Goal: Information Seeking & Learning: Learn about a topic

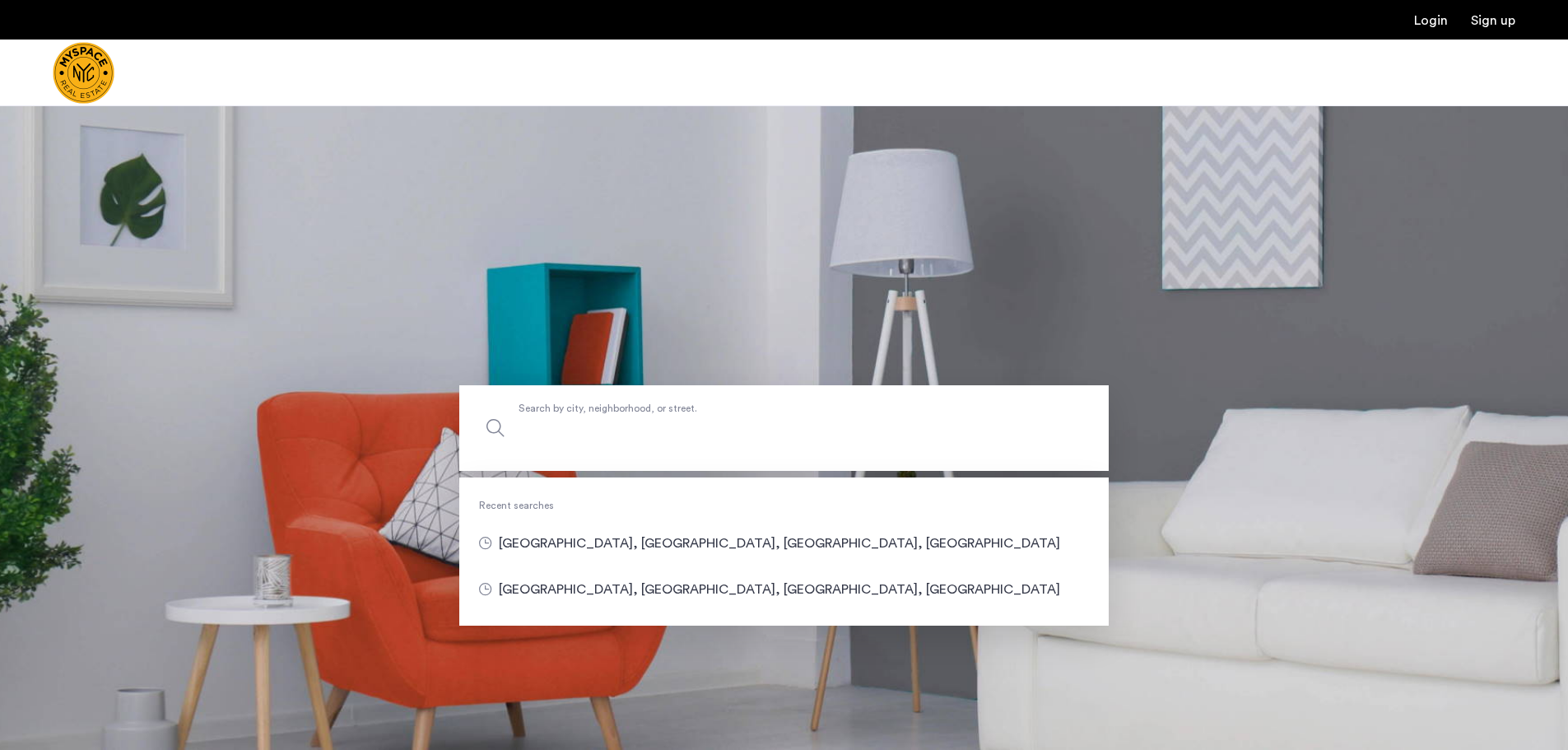
drag, startPoint x: 659, startPoint y: 401, endPoint x: 669, endPoint y: 409, distance: 12.8
click at [659, 401] on input "Search by city, neighborhood, or street." at bounding box center [784, 428] width 649 height 85
type input "**********"
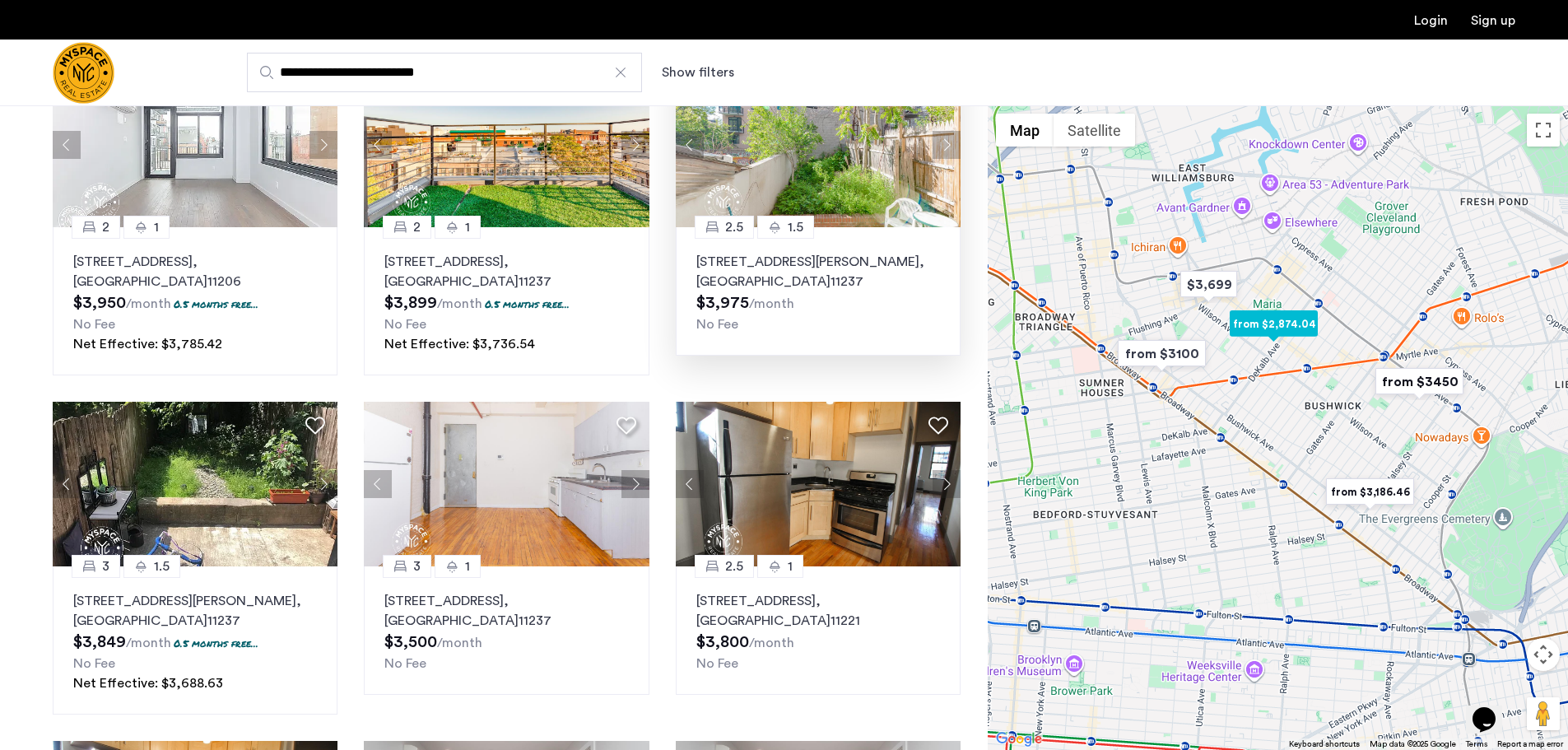
scroll to position [329, 0]
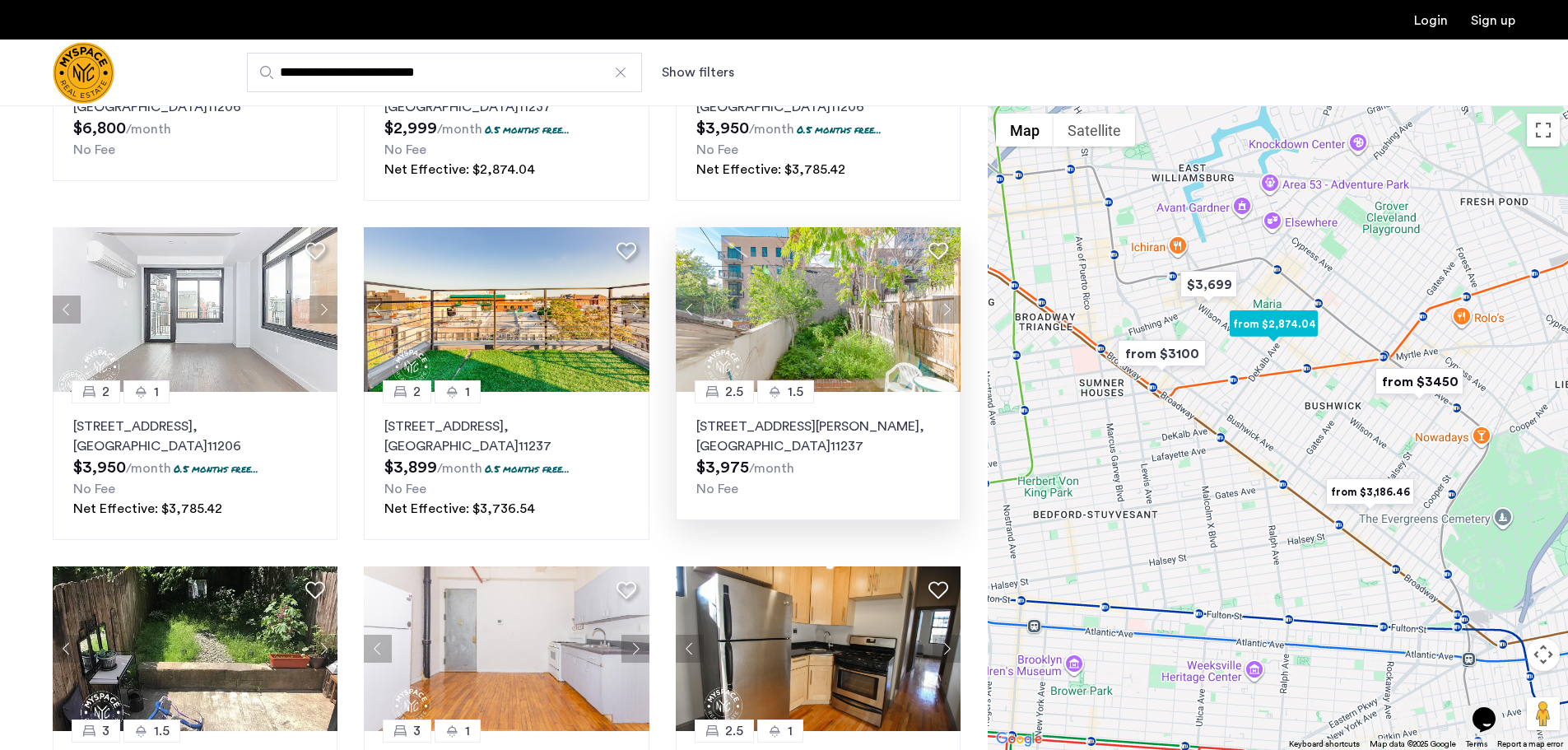
click at [942, 311] on button "Next apartment" at bounding box center [947, 309] width 28 height 28
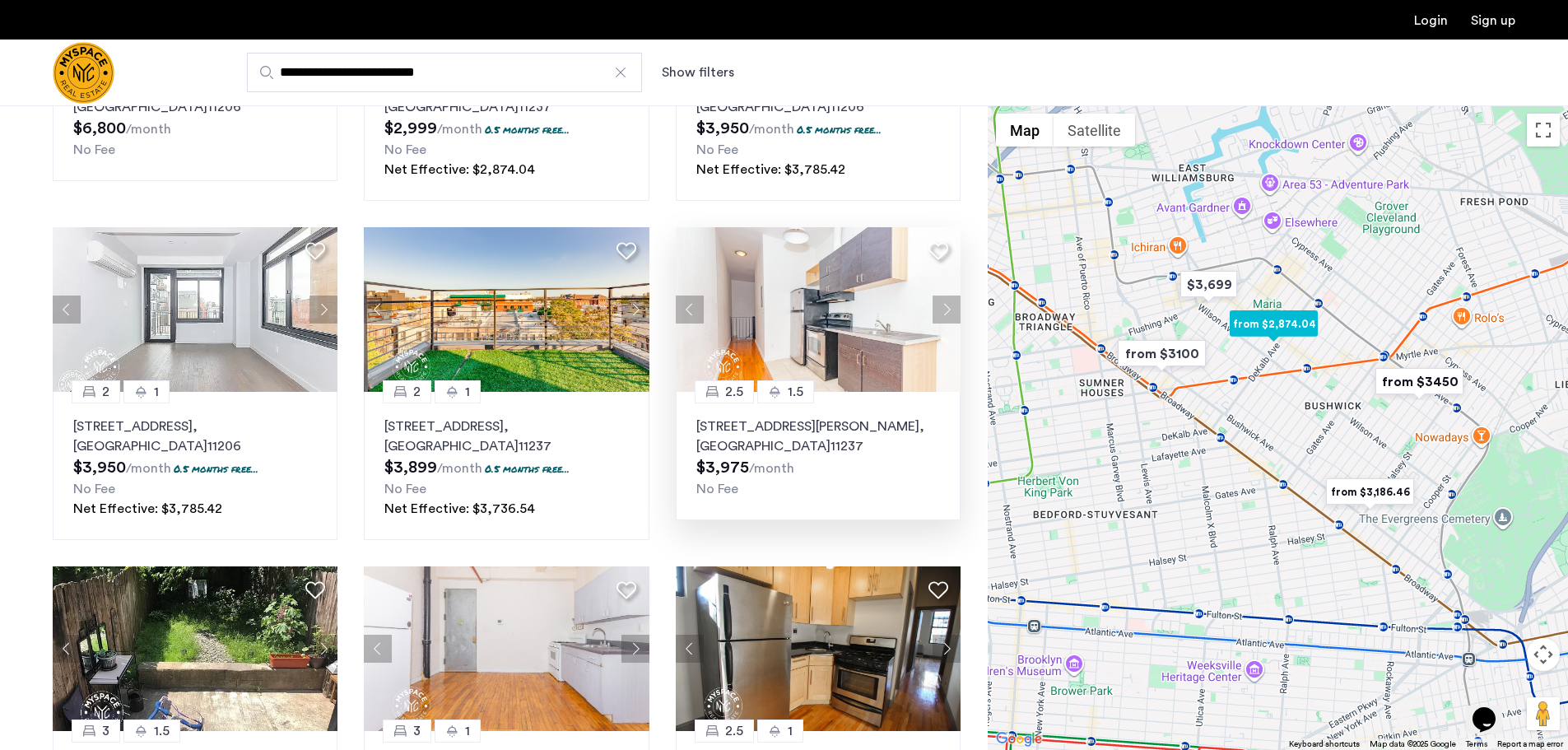
click at [942, 311] on button "Next apartment" at bounding box center [947, 309] width 28 height 28
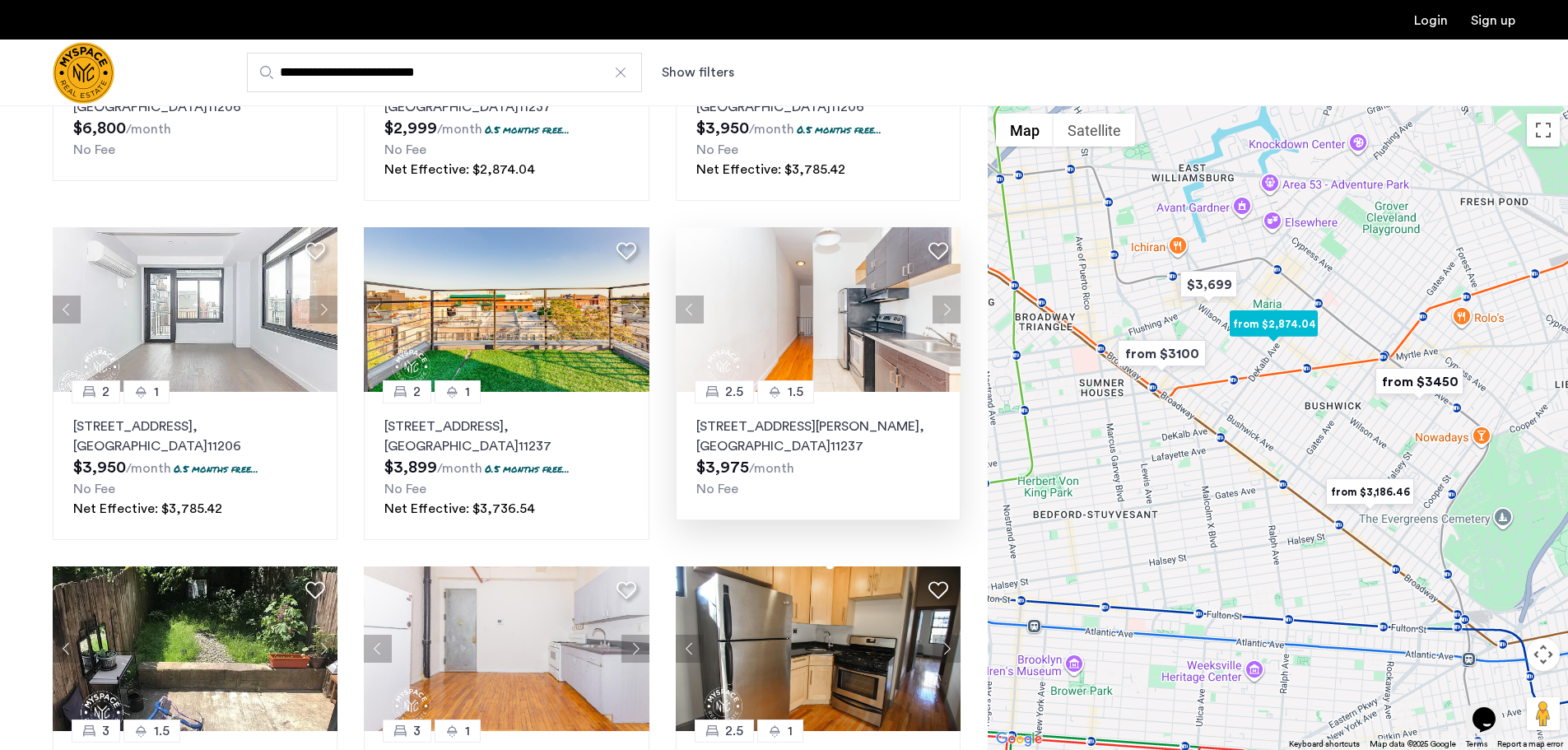
click at [942, 311] on button "Next apartment" at bounding box center [947, 309] width 28 height 28
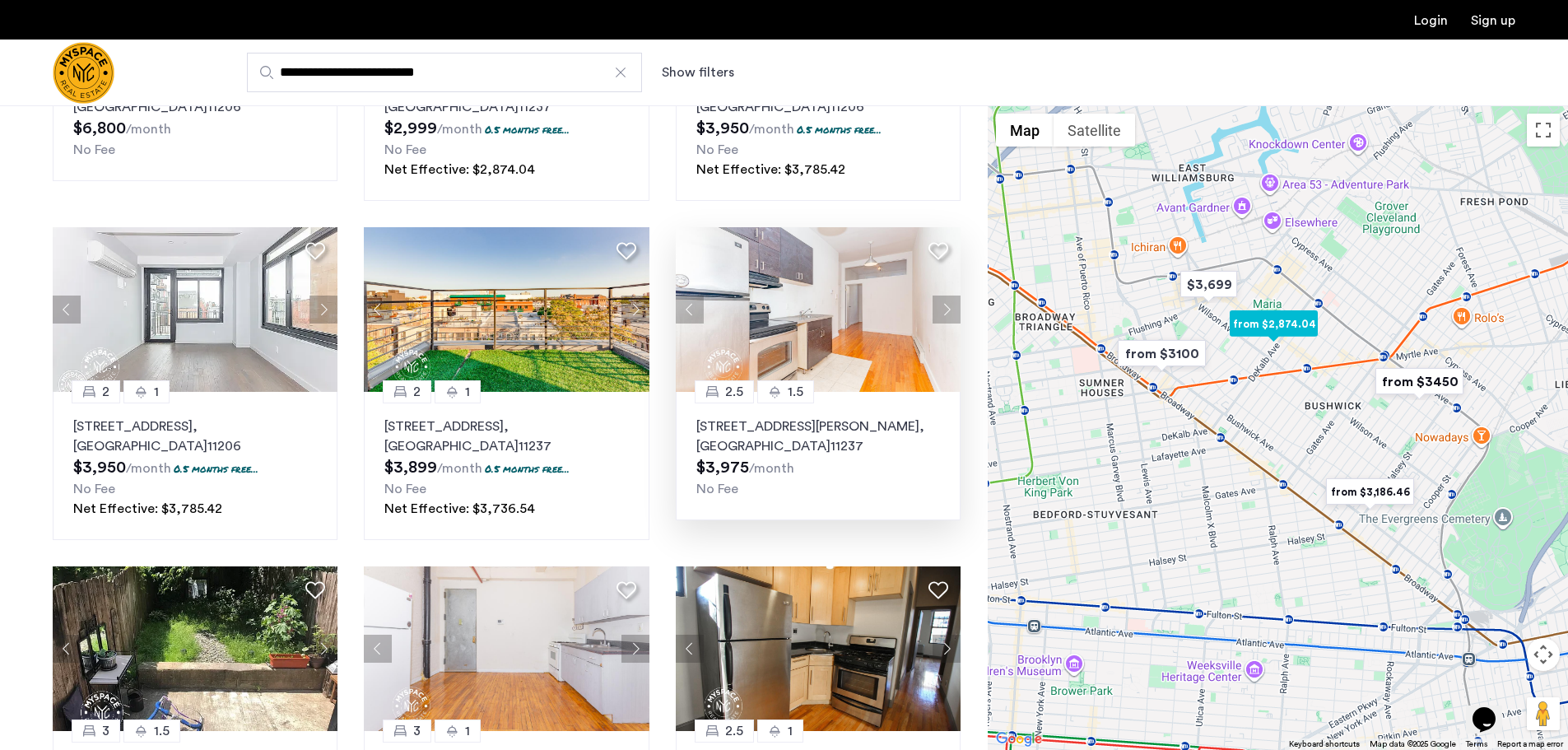
click at [942, 311] on button "Next apartment" at bounding box center [947, 309] width 28 height 28
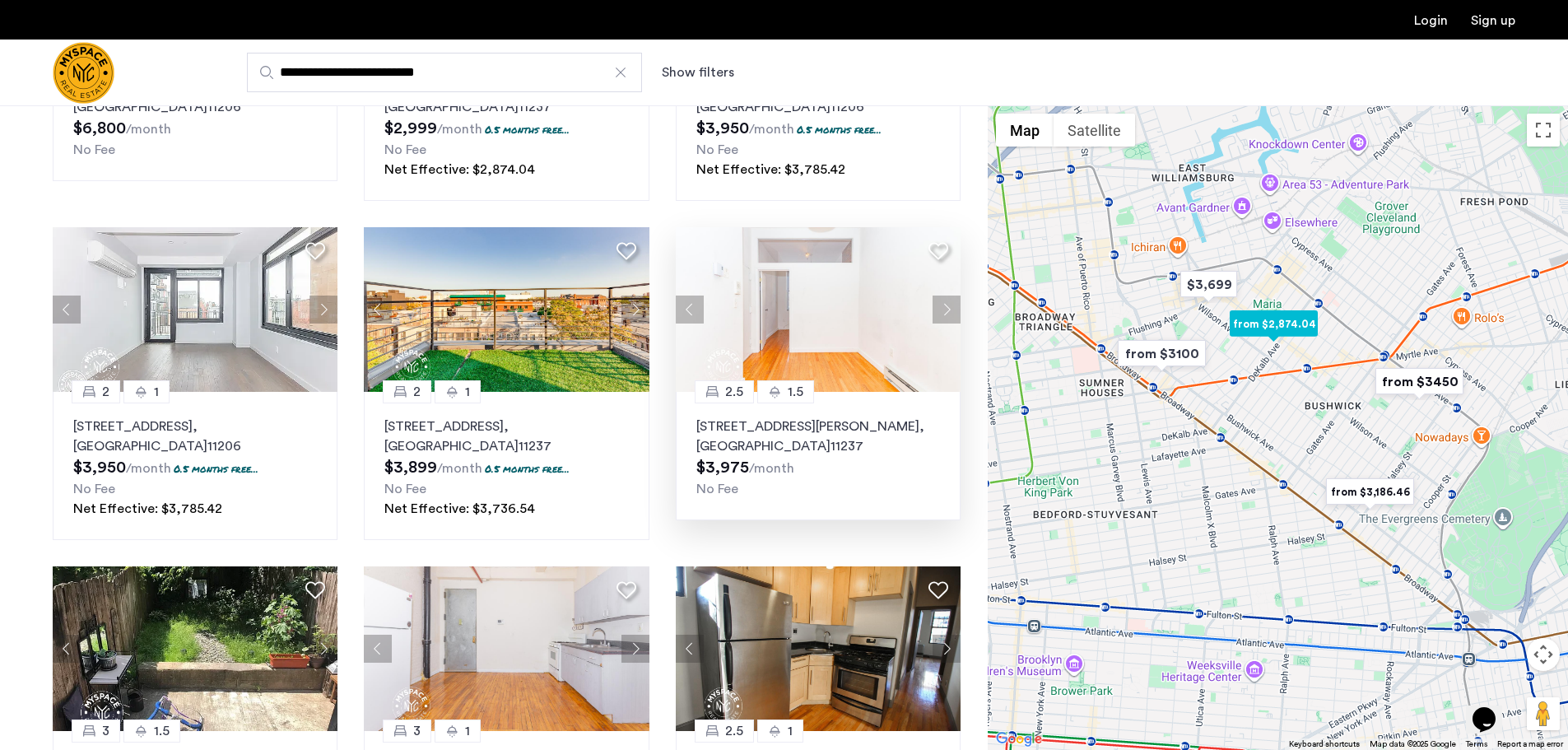
click at [942, 311] on button "Next apartment" at bounding box center [947, 309] width 28 height 28
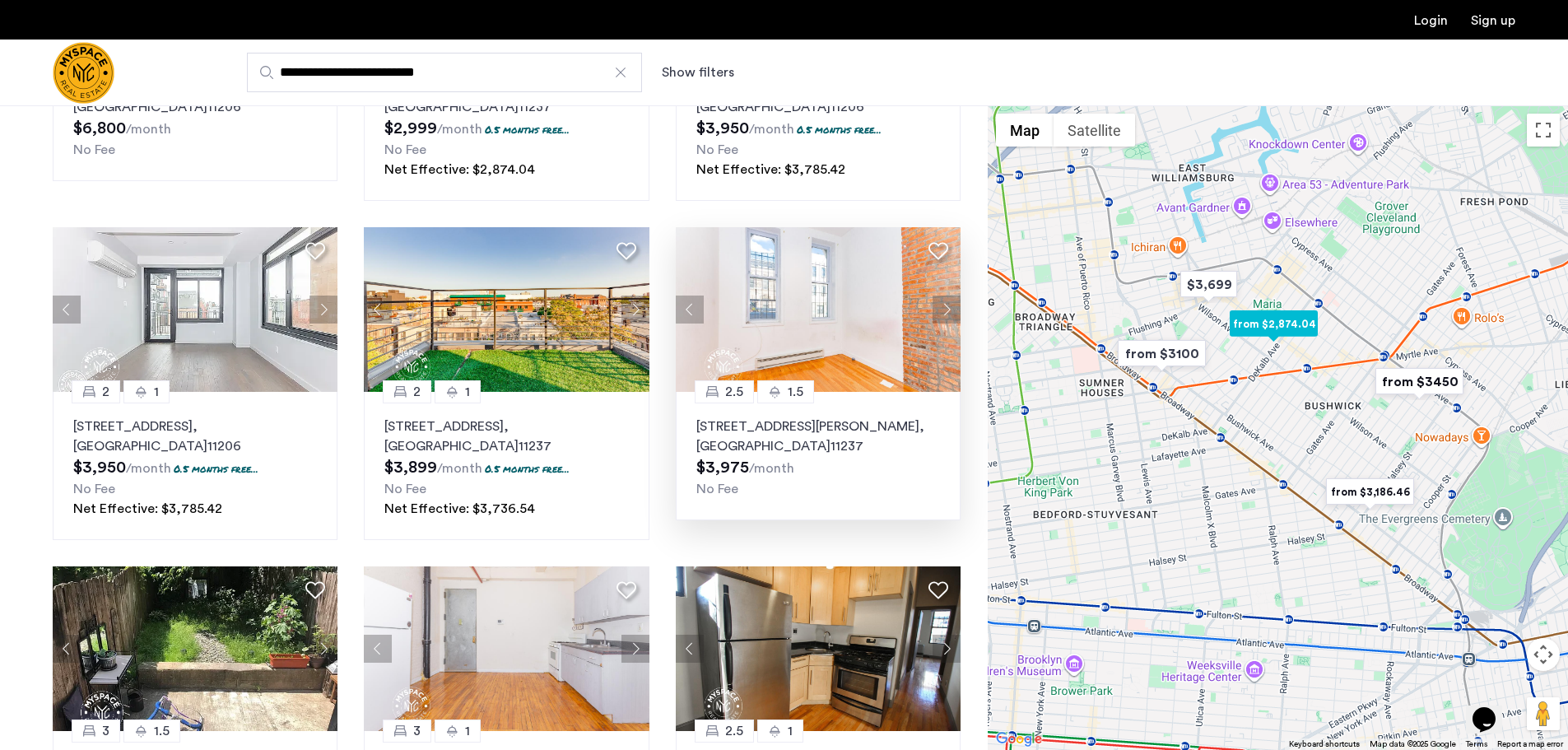
click at [942, 311] on button "Next apartment" at bounding box center [947, 309] width 28 height 28
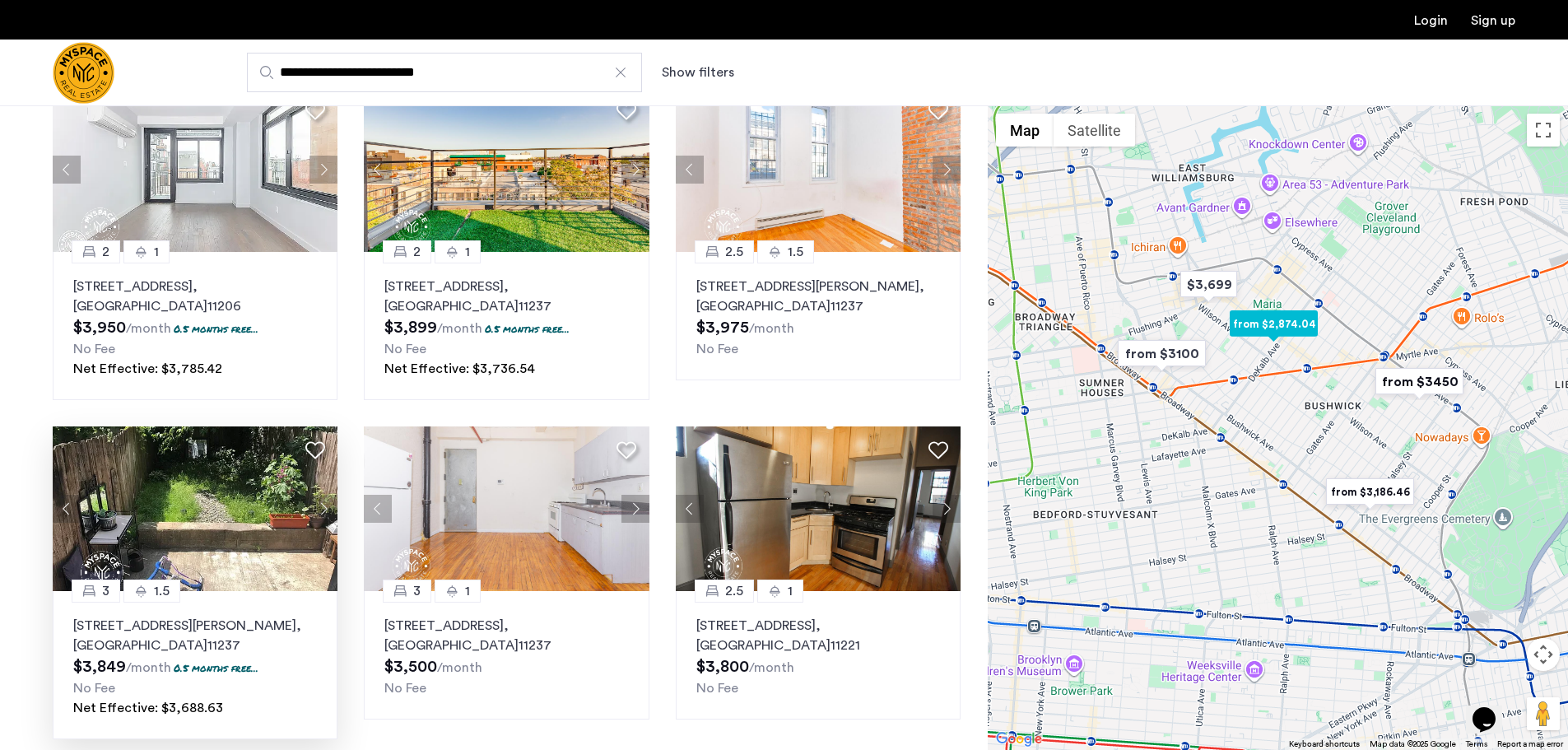
scroll to position [494, 0]
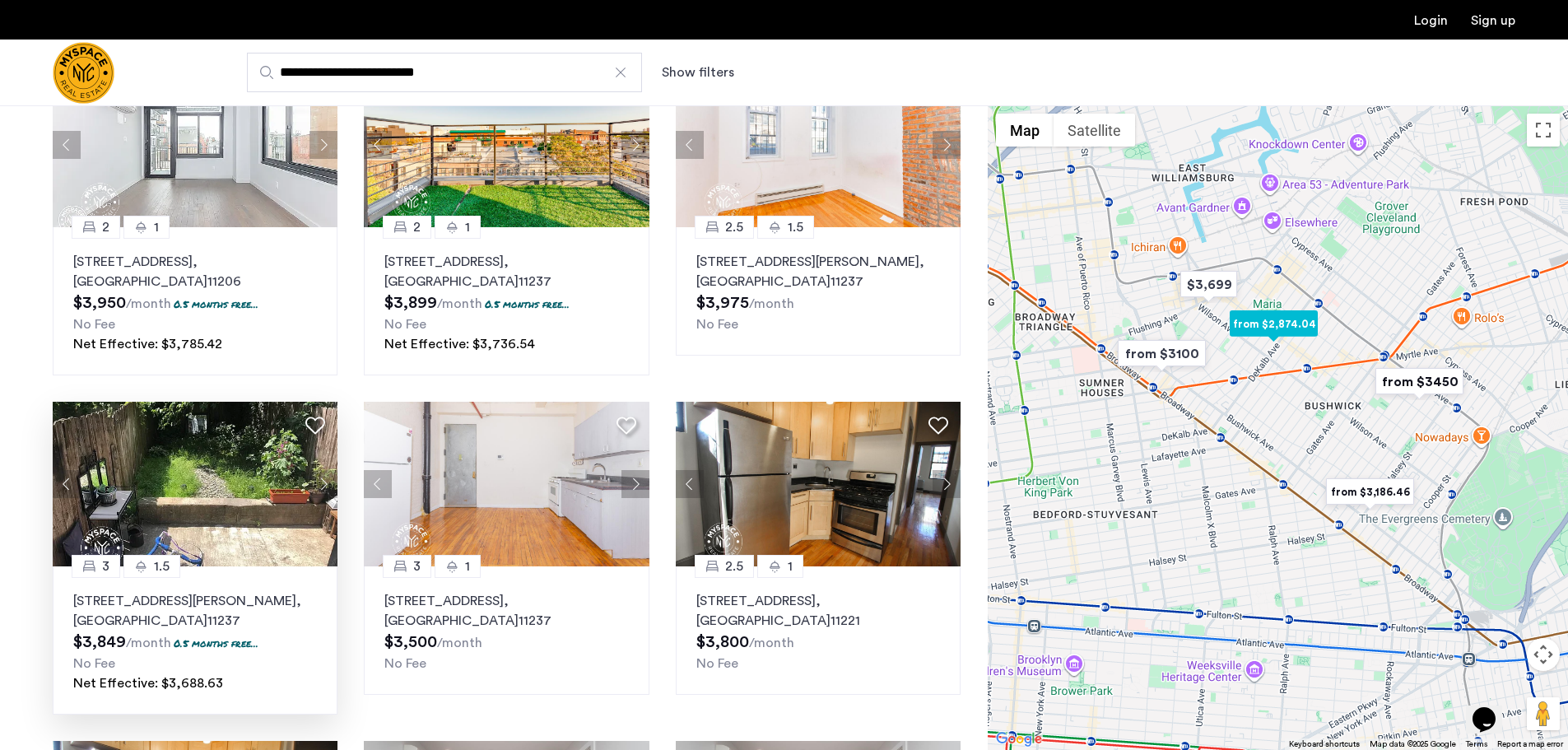
click at [327, 485] on button "Next apartment" at bounding box center [323, 483] width 28 height 28
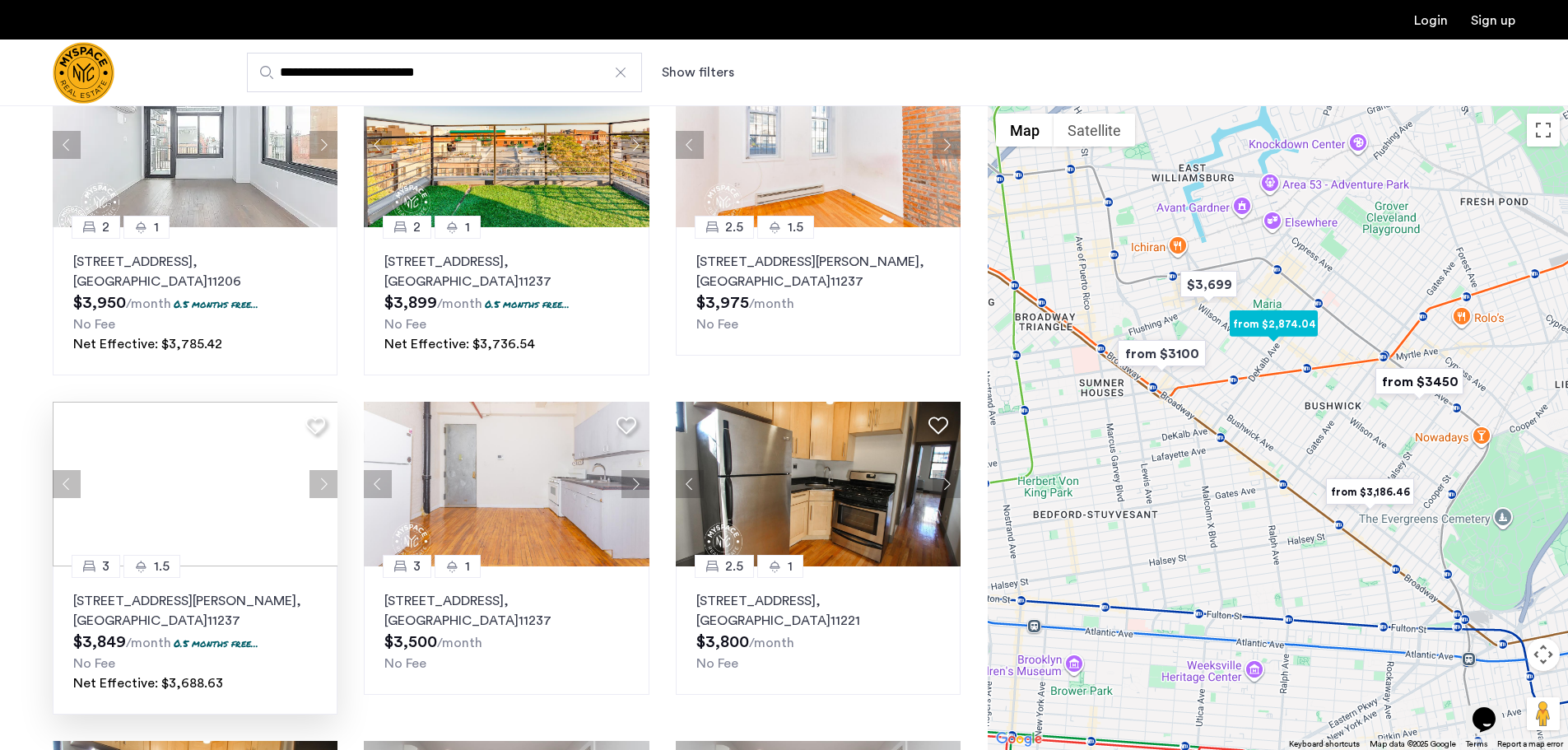
click at [327, 484] on div at bounding box center [194, 483] width 285 height 165
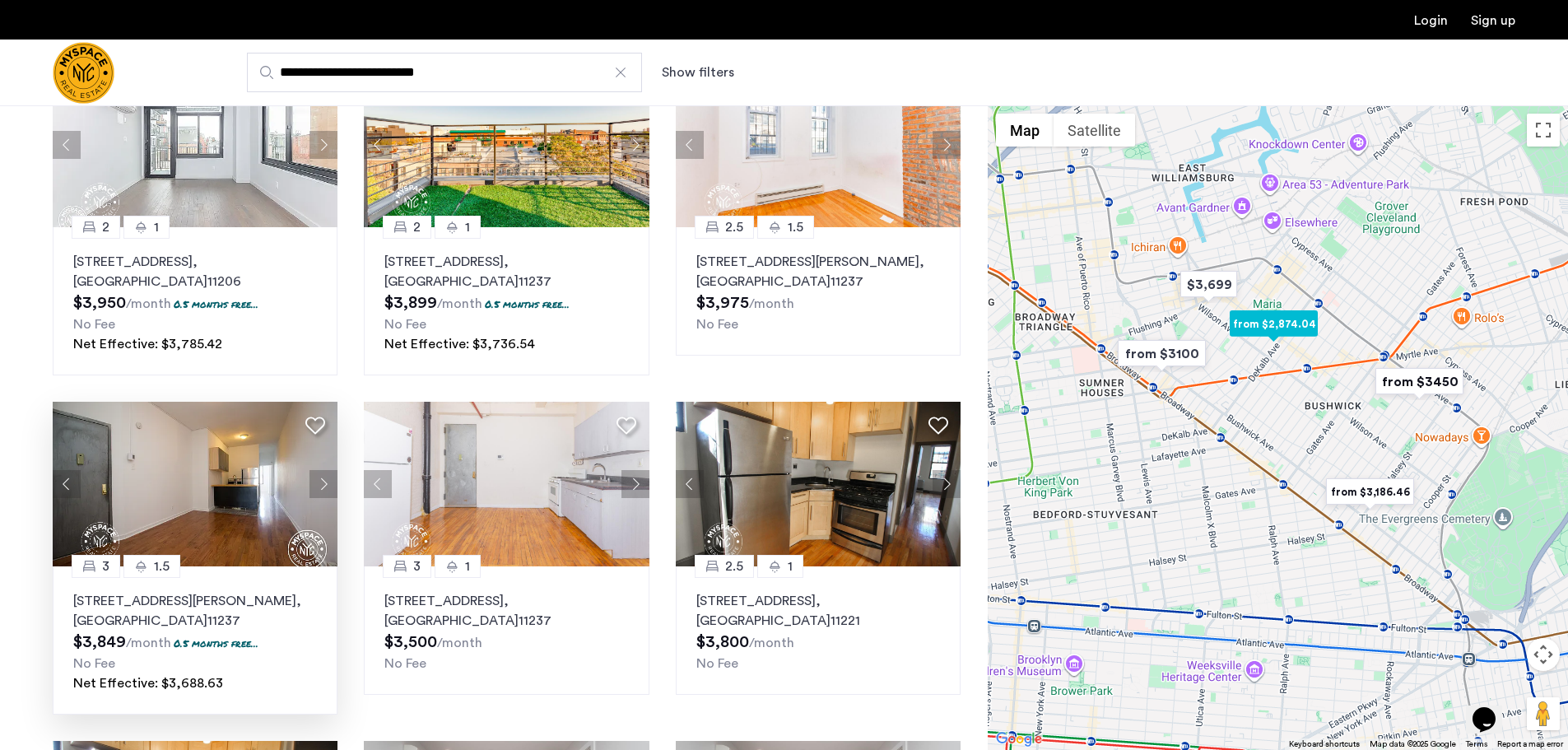
click at [324, 484] on button "Next apartment" at bounding box center [323, 483] width 28 height 28
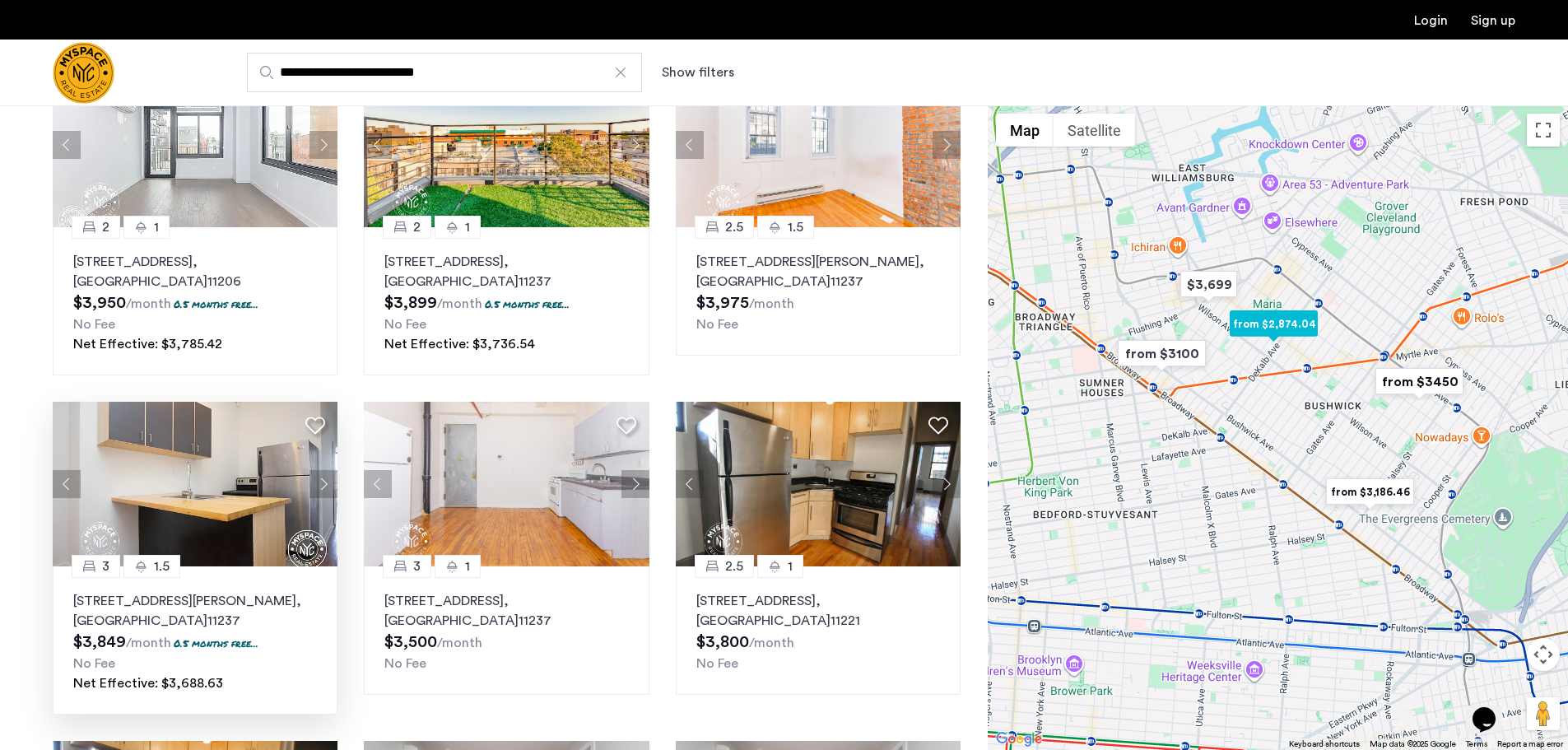
click at [324, 484] on button "Next apartment" at bounding box center [323, 483] width 28 height 28
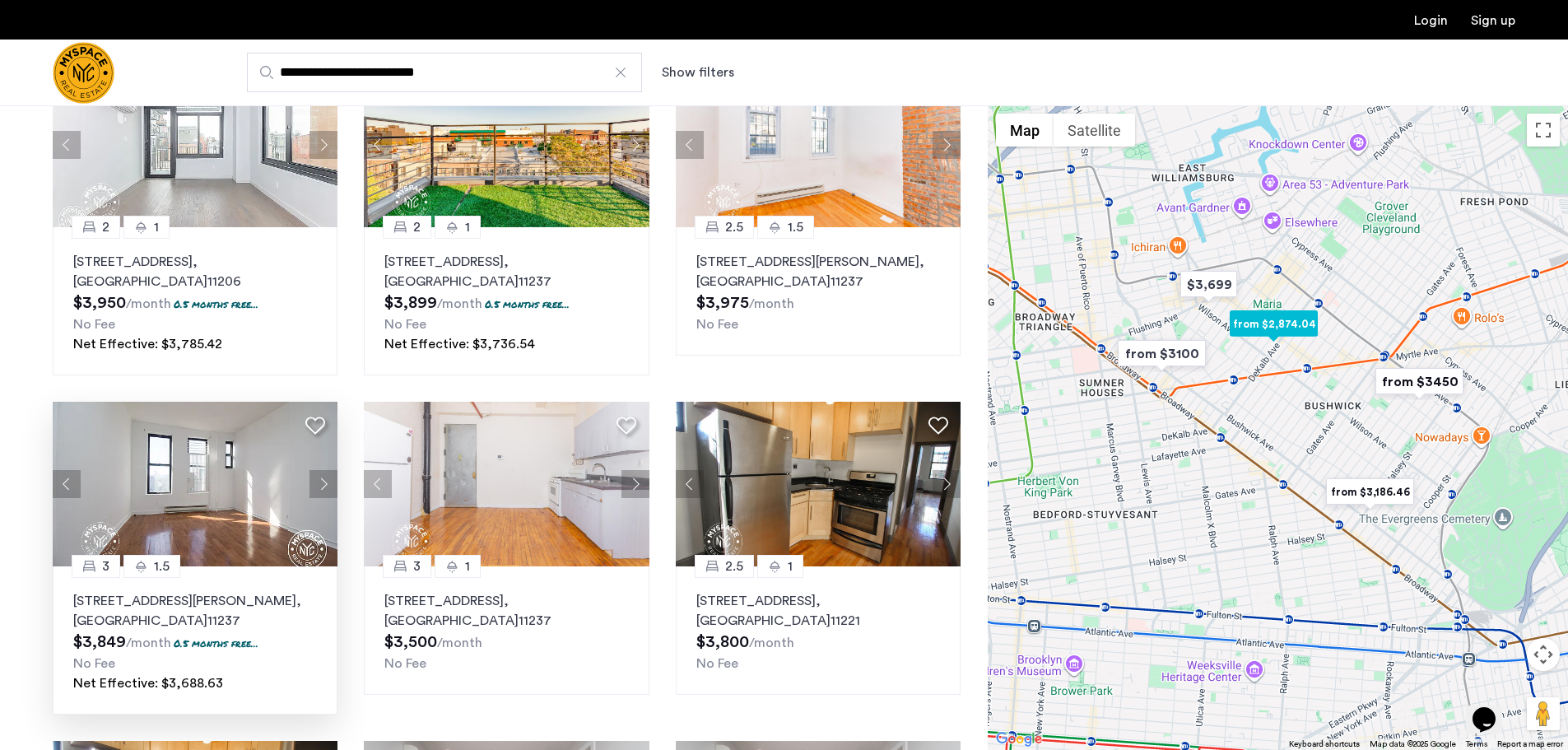
click at [325, 483] on button "Next apartment" at bounding box center [323, 483] width 28 height 28
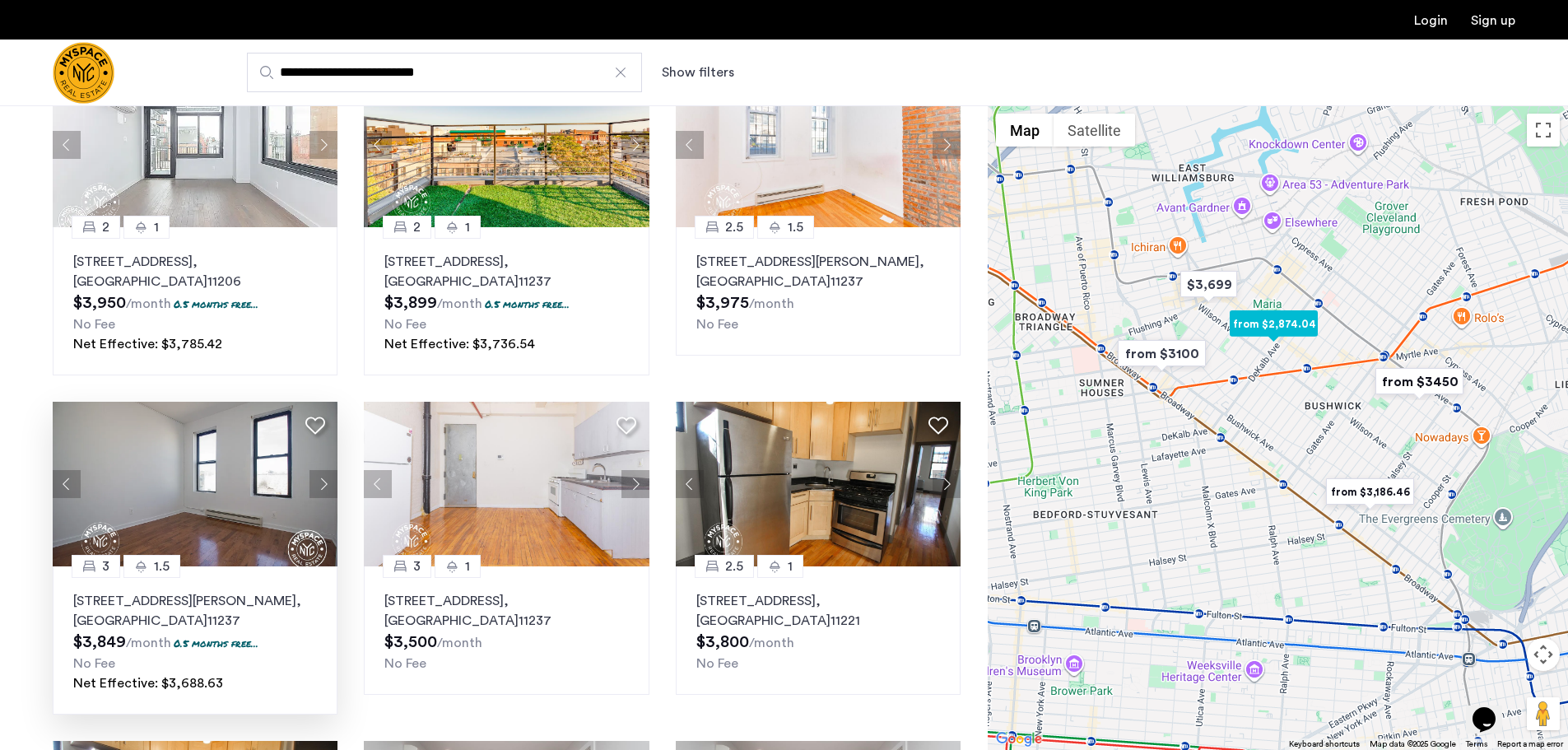
click at [325, 483] on button "Next apartment" at bounding box center [323, 483] width 28 height 28
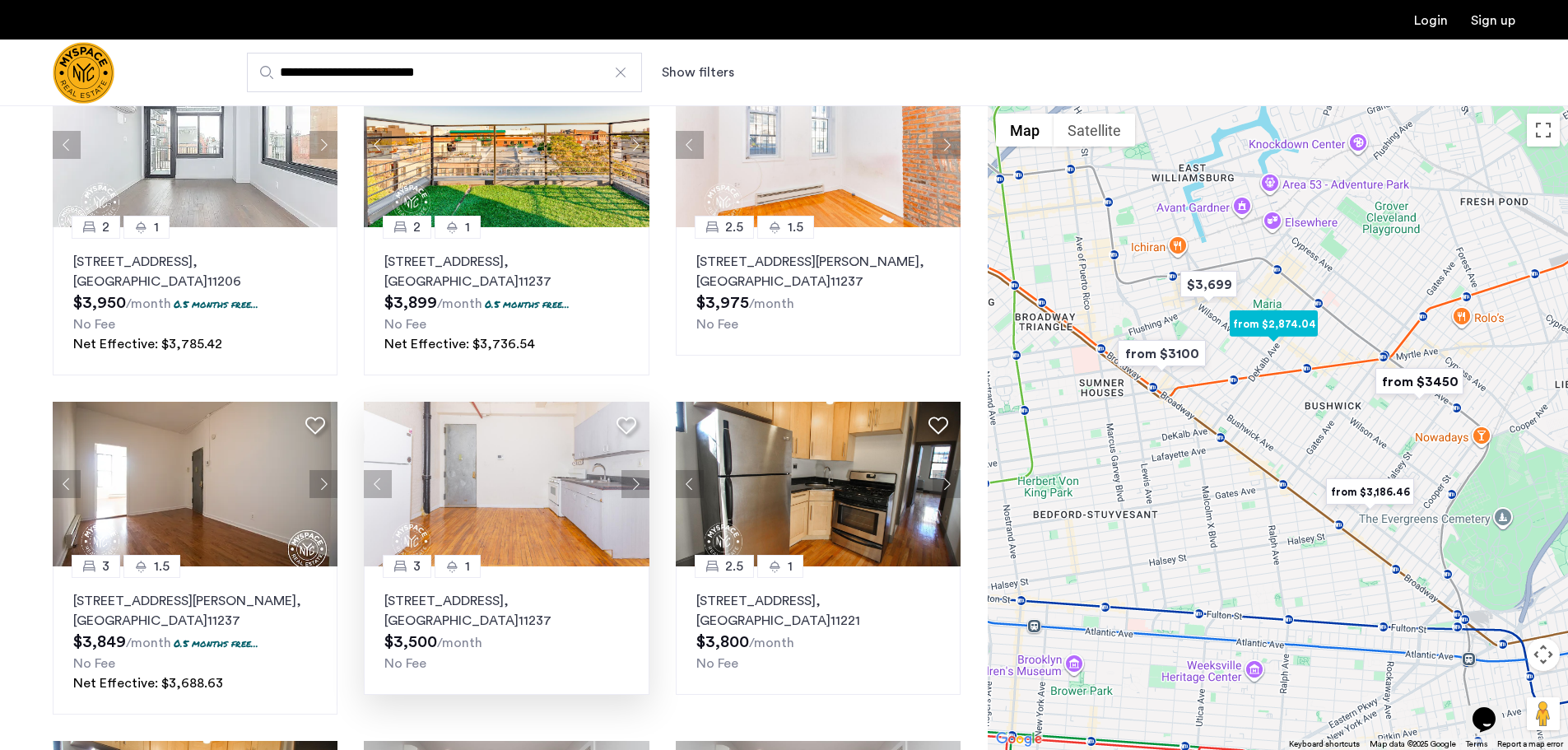
click at [641, 483] on button "Next apartment" at bounding box center [635, 483] width 28 height 28
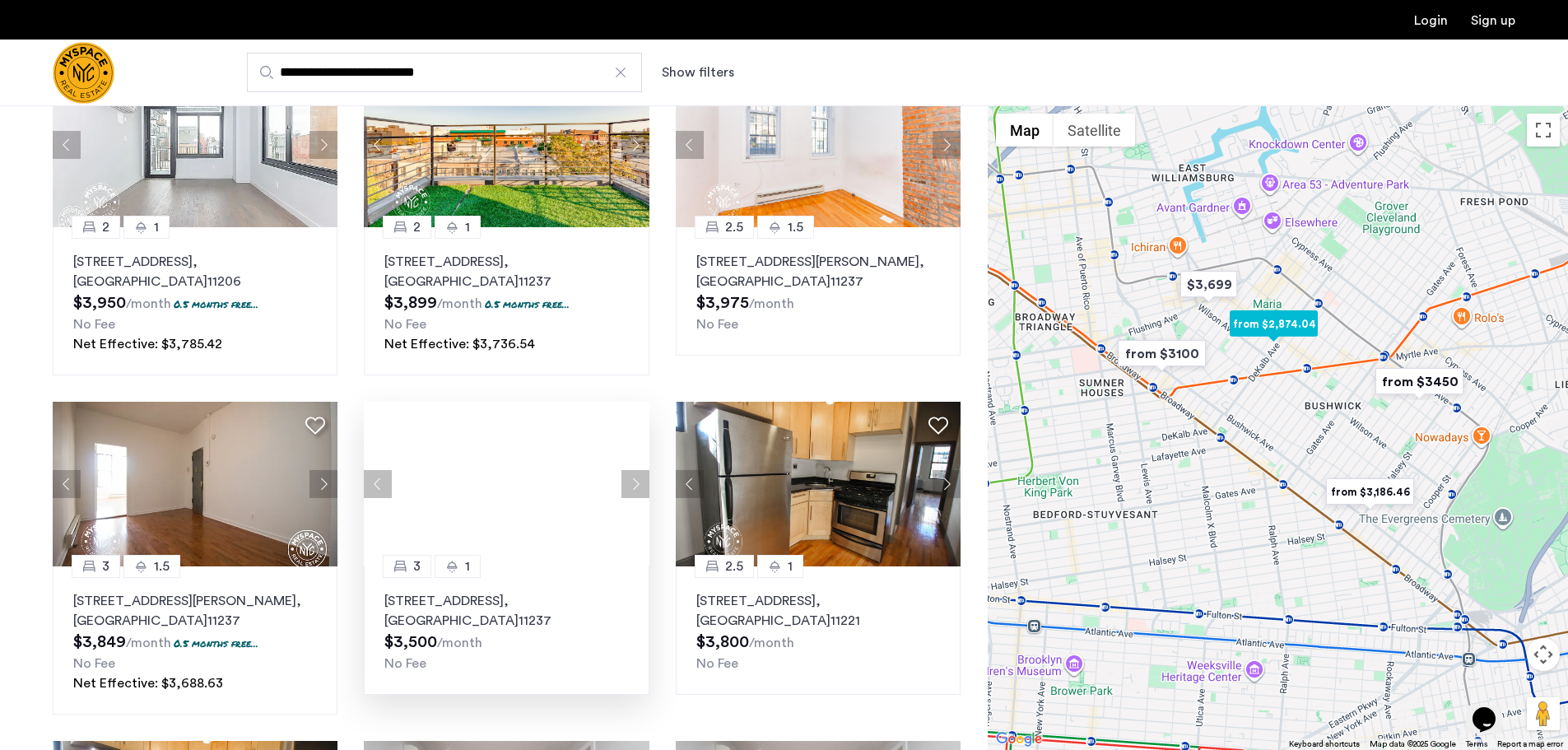
click at [641, 483] on div at bounding box center [506, 483] width 285 height 165
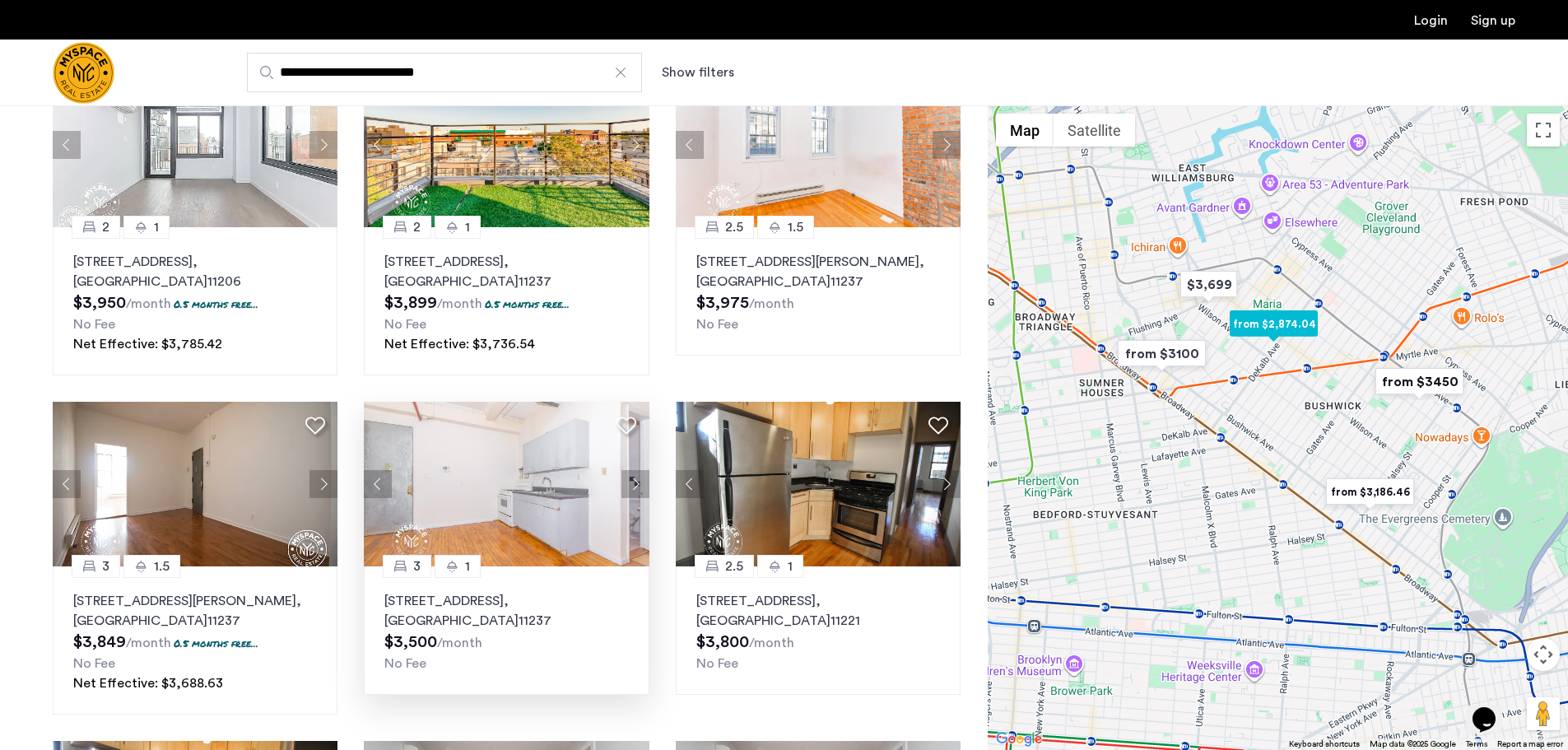
click at [641, 483] on button "Next apartment" at bounding box center [635, 483] width 28 height 28
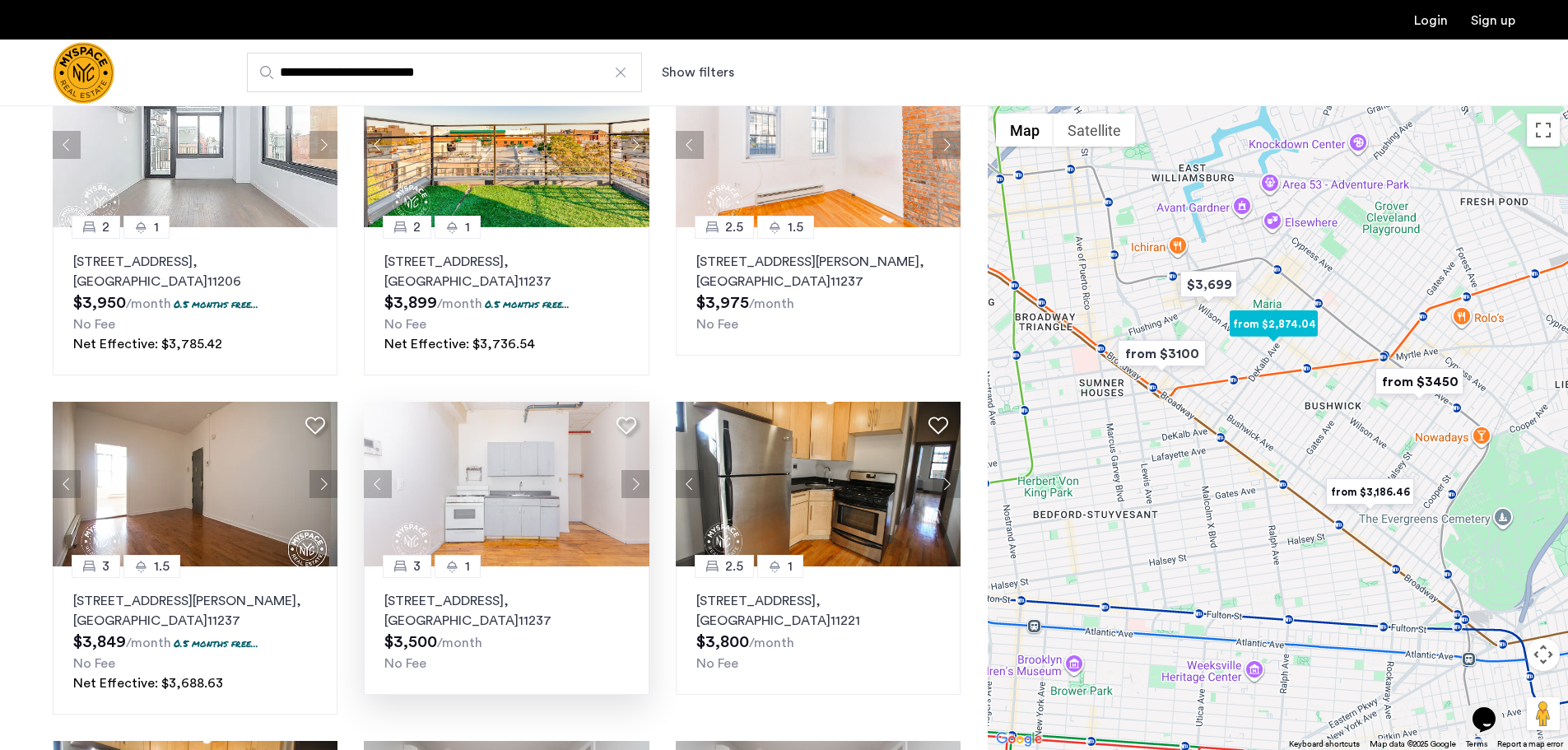
click at [641, 483] on button "Next apartment" at bounding box center [635, 483] width 28 height 28
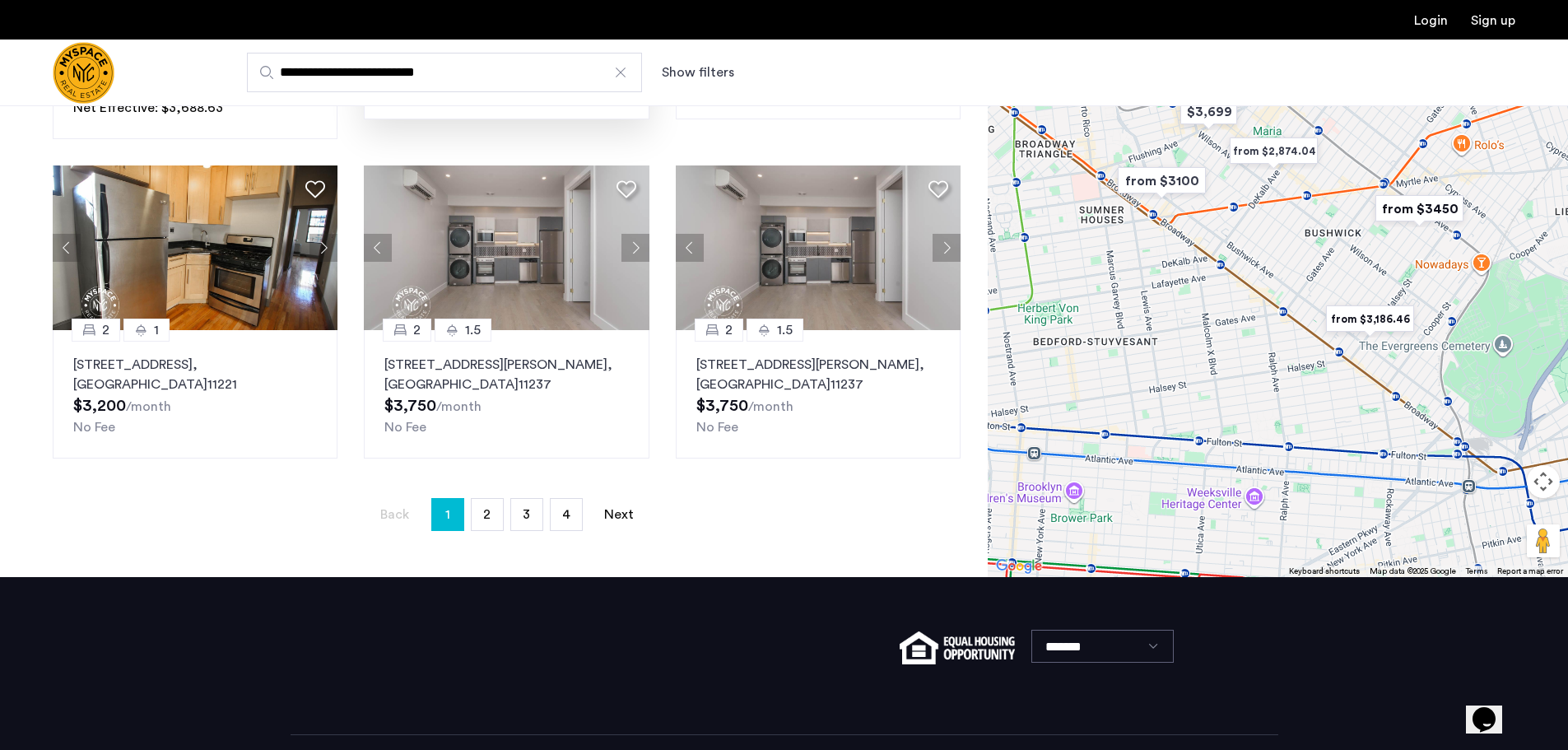
scroll to position [1136, 0]
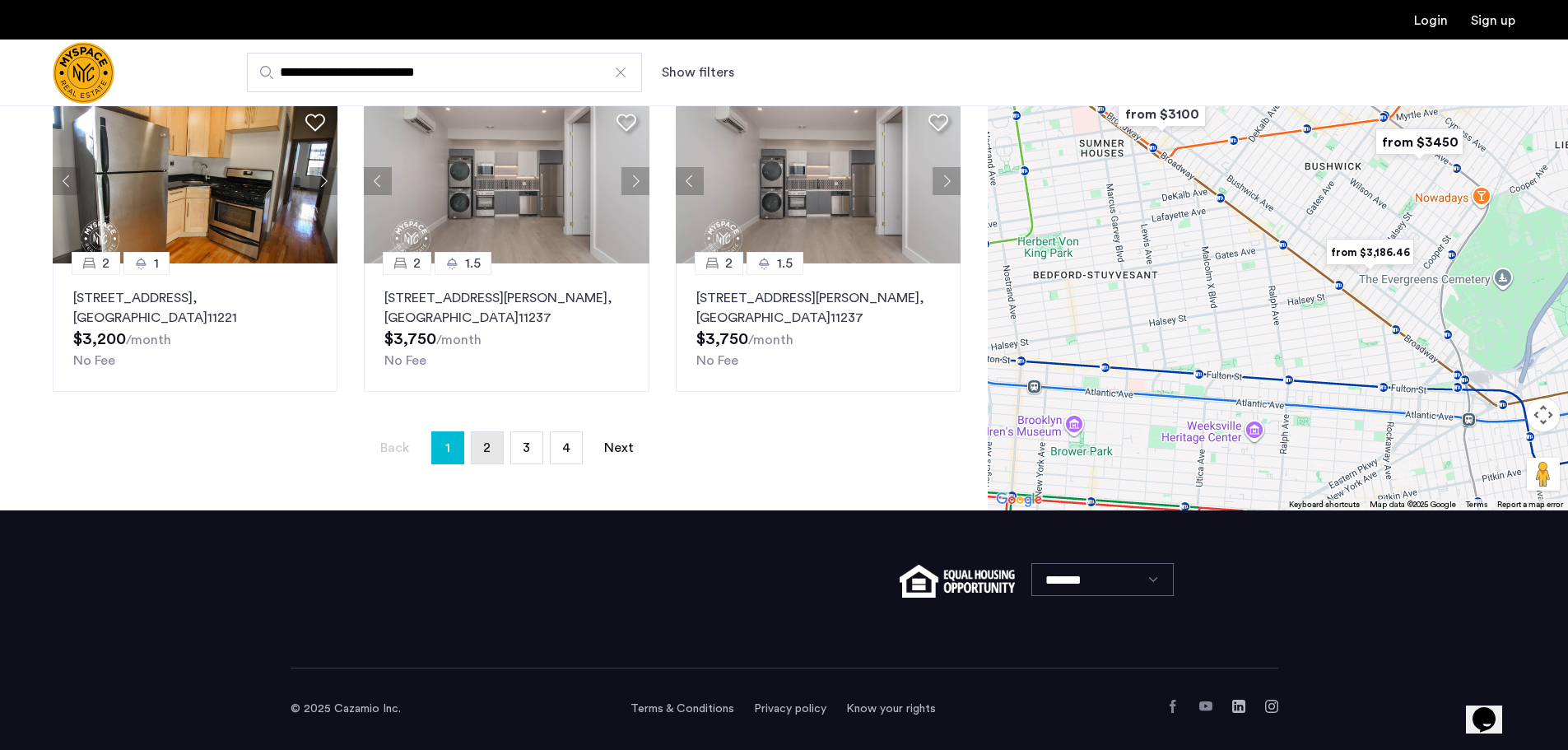
click at [481, 445] on link "page 2" at bounding box center [487, 448] width 31 height 31
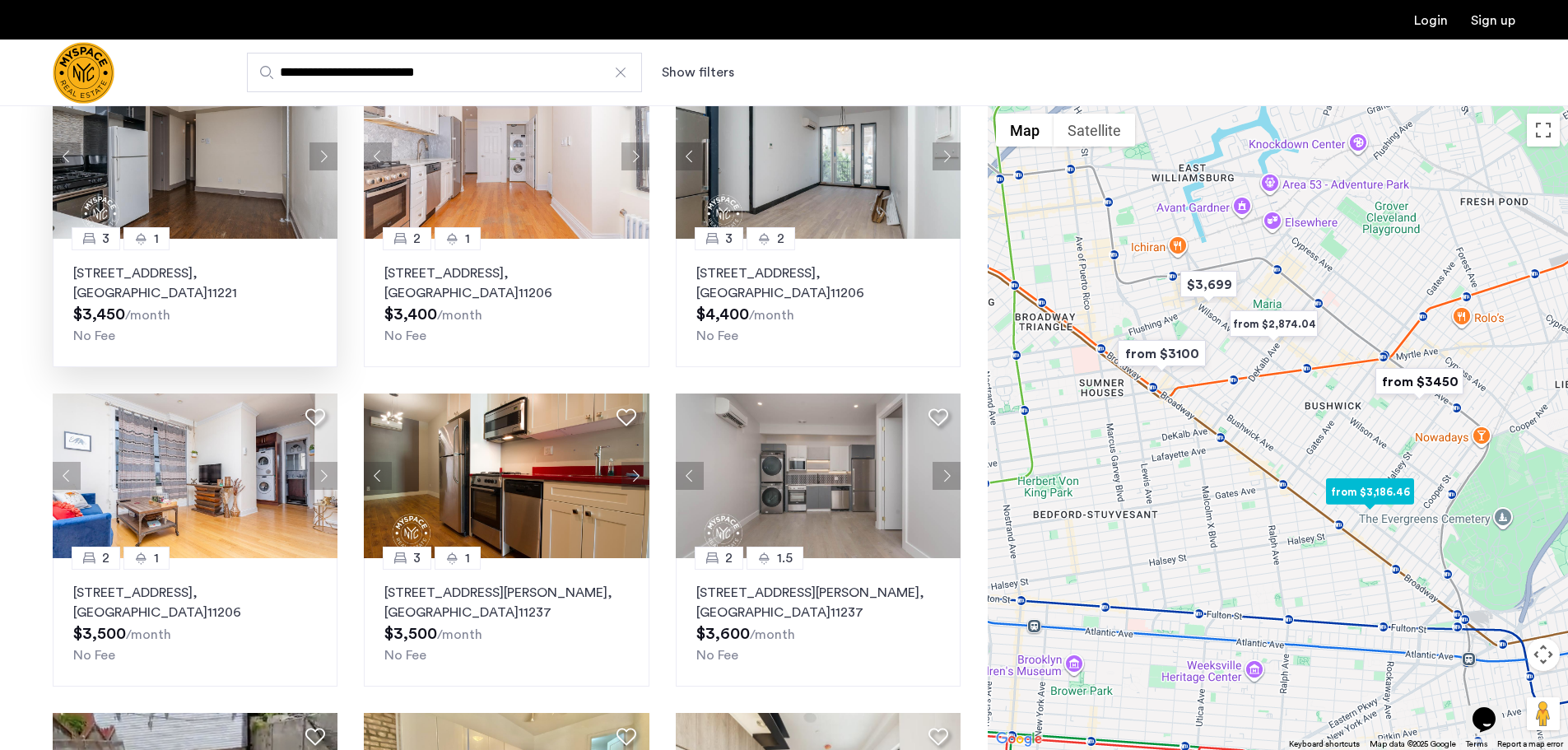
scroll to position [165, 0]
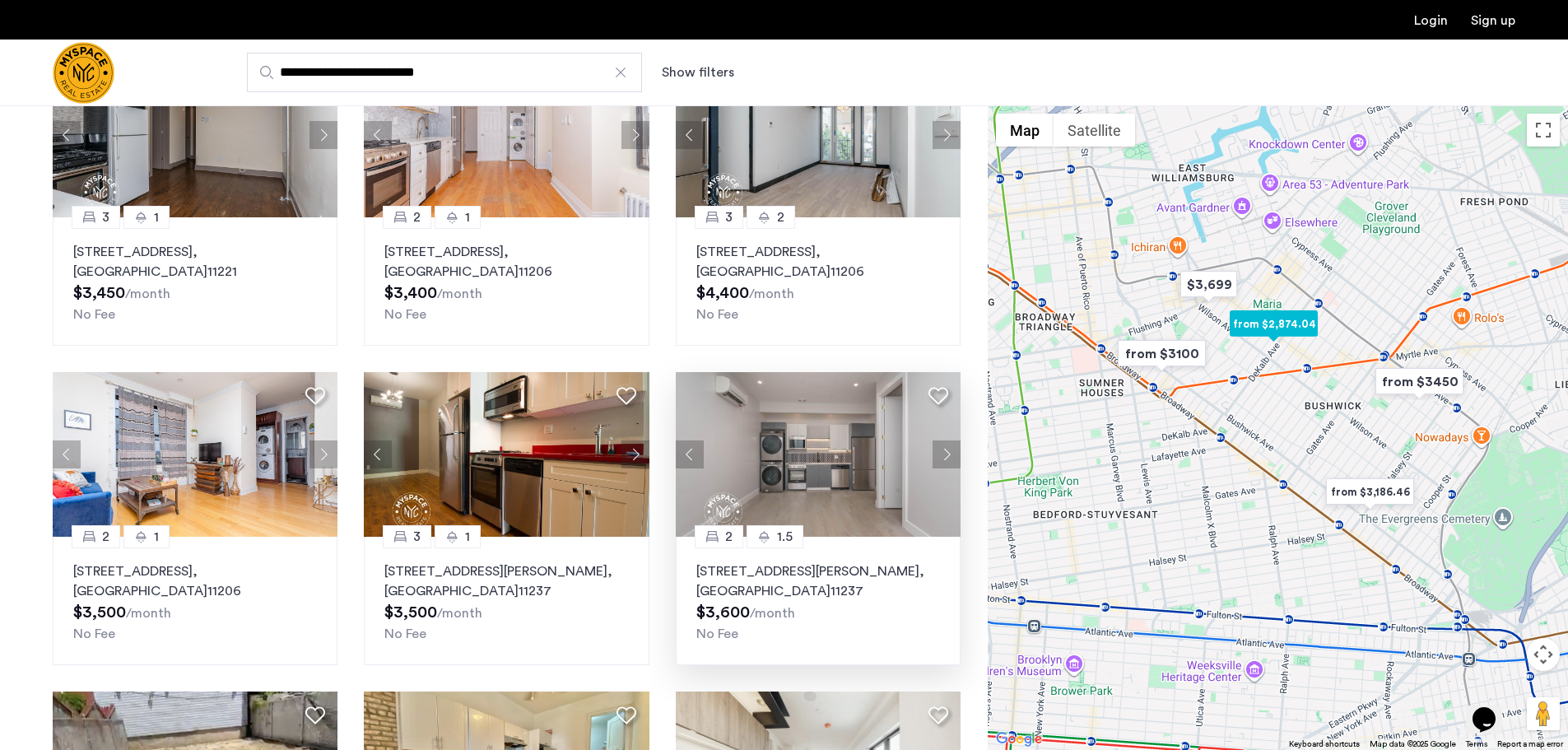
click at [941, 448] on button "Next apartment" at bounding box center [947, 454] width 28 height 28
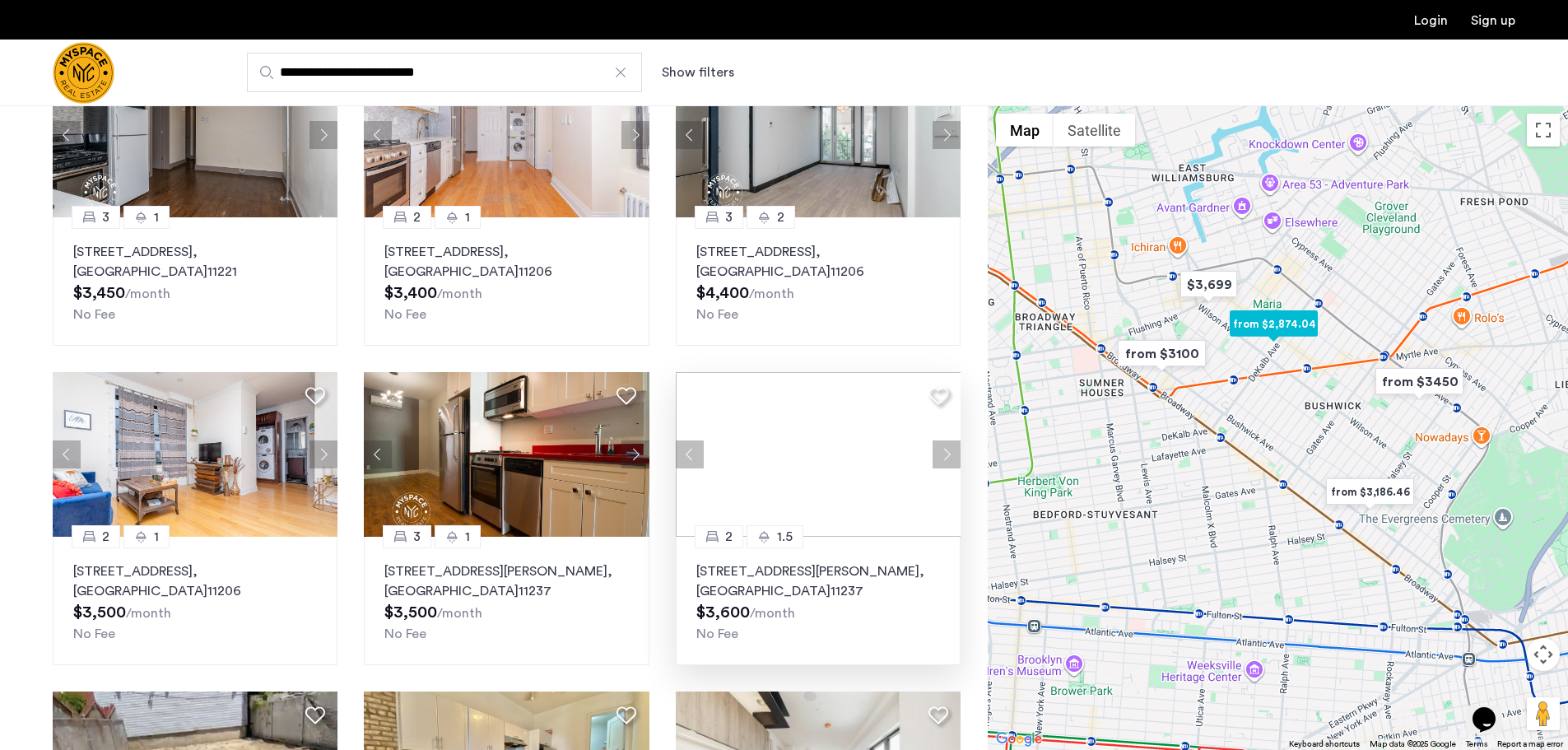
click at [940, 448] on div at bounding box center [818, 454] width 285 height 165
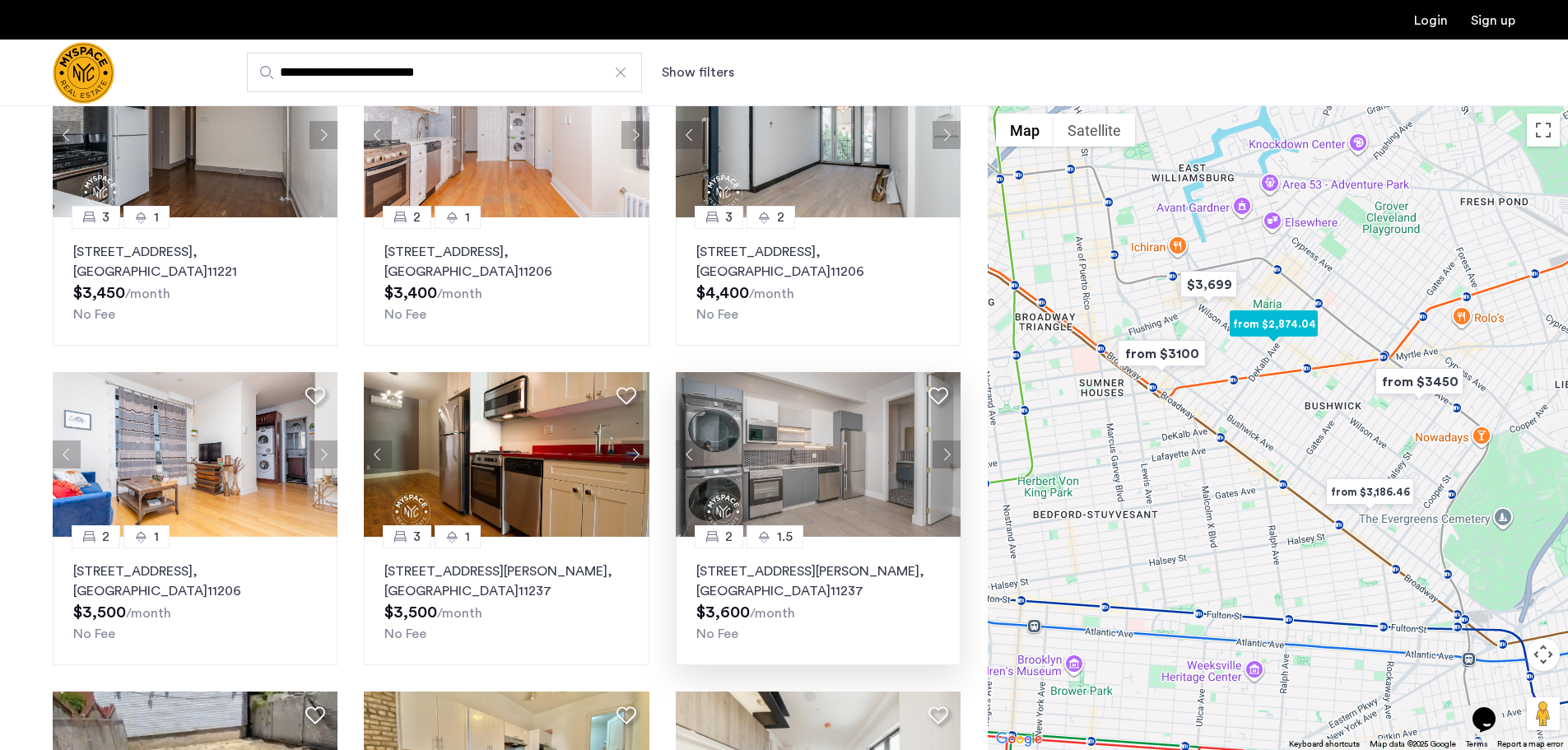
click at [940, 448] on button "Next apartment" at bounding box center [947, 454] width 28 height 28
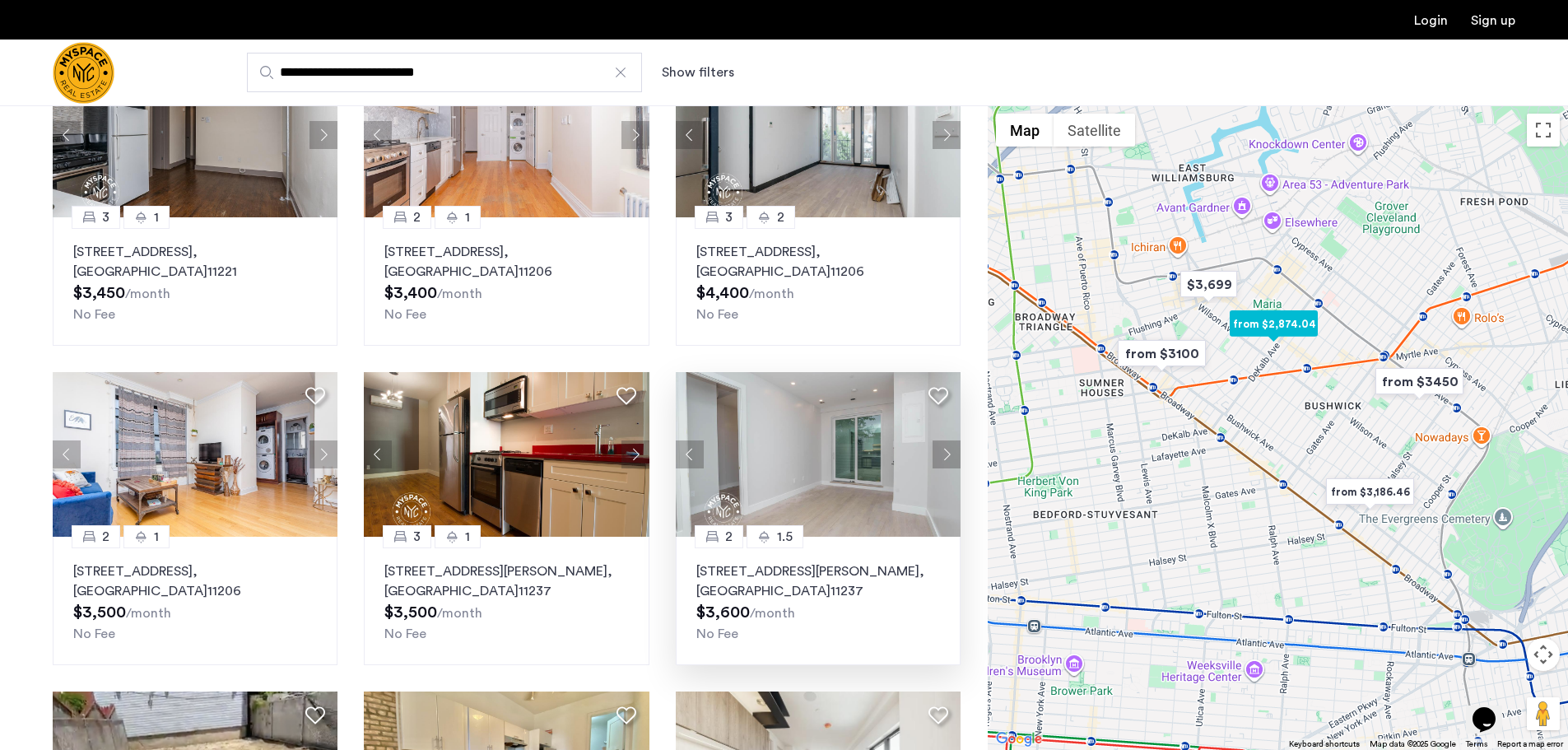
click at [940, 448] on button "Next apartment" at bounding box center [947, 454] width 28 height 28
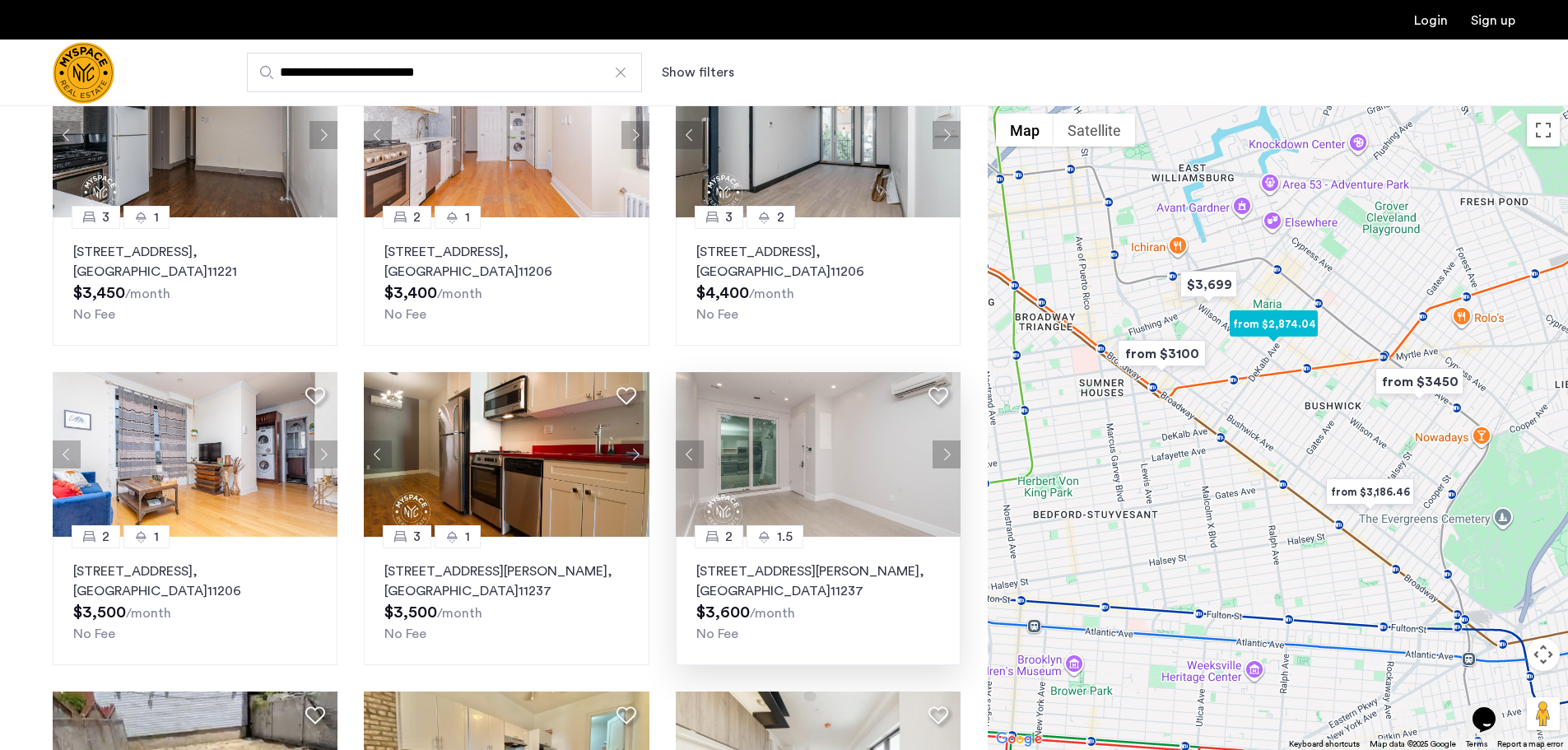
click at [940, 448] on button "Next apartment" at bounding box center [947, 454] width 28 height 28
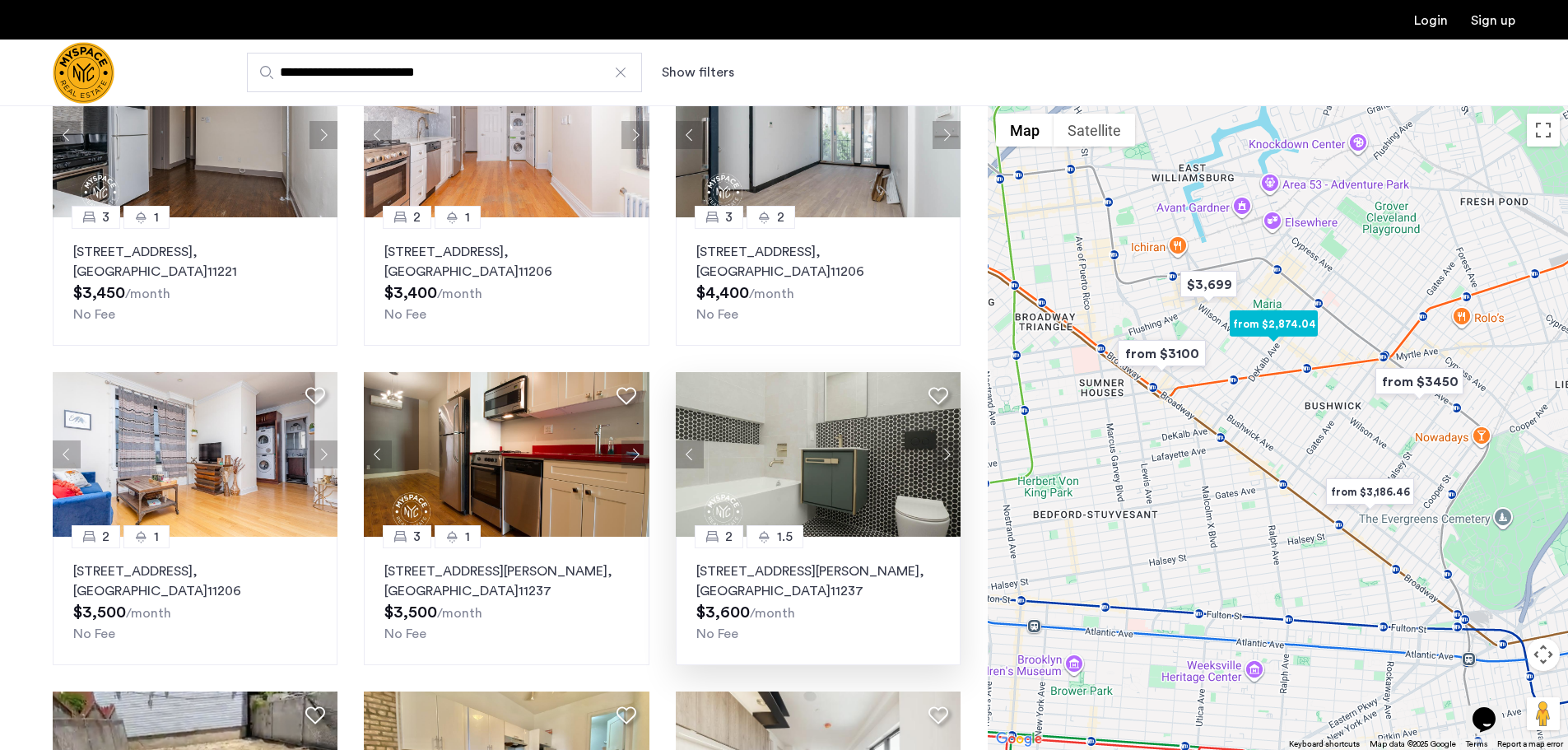
click at [940, 448] on button "Next apartment" at bounding box center [947, 454] width 28 height 28
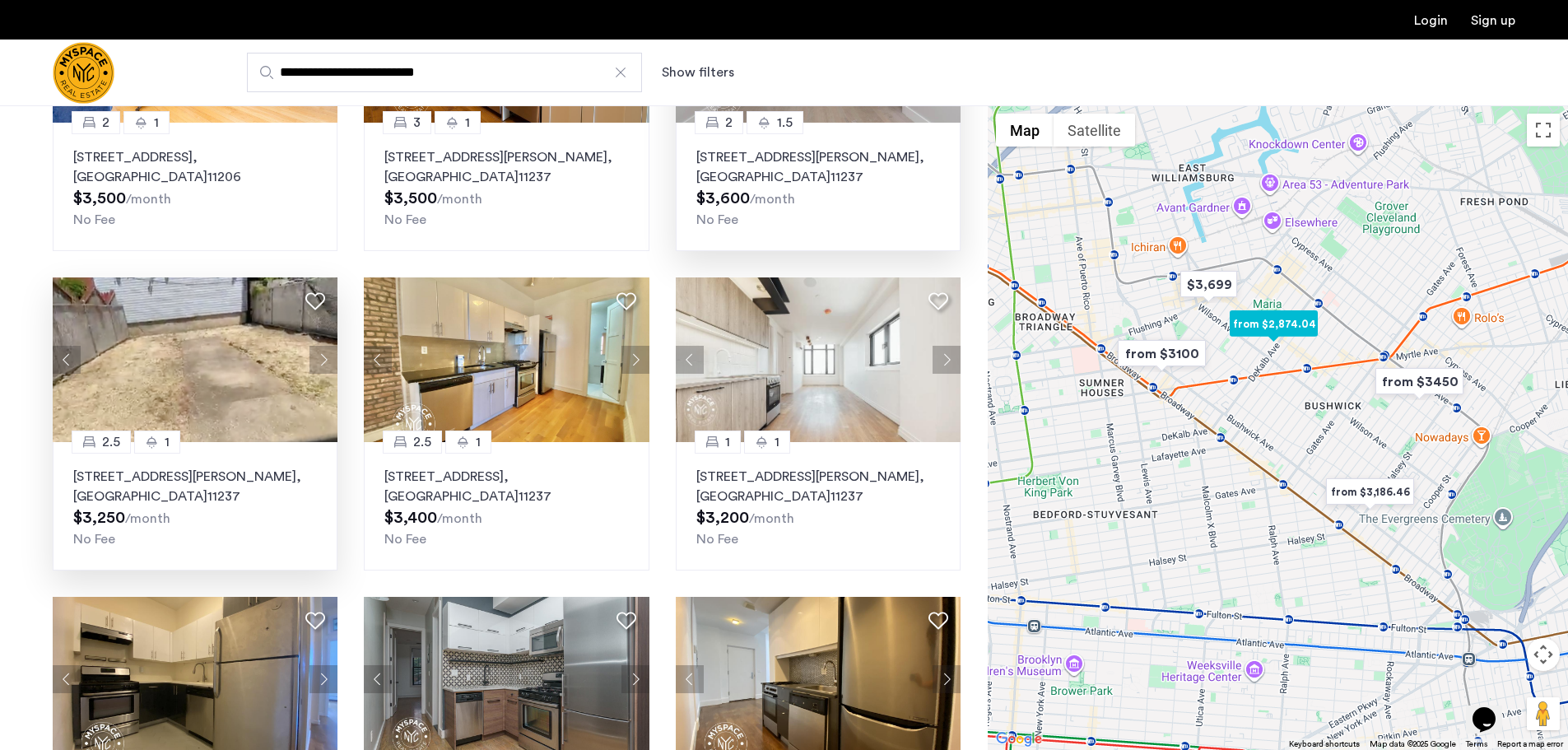
scroll to position [576, 0]
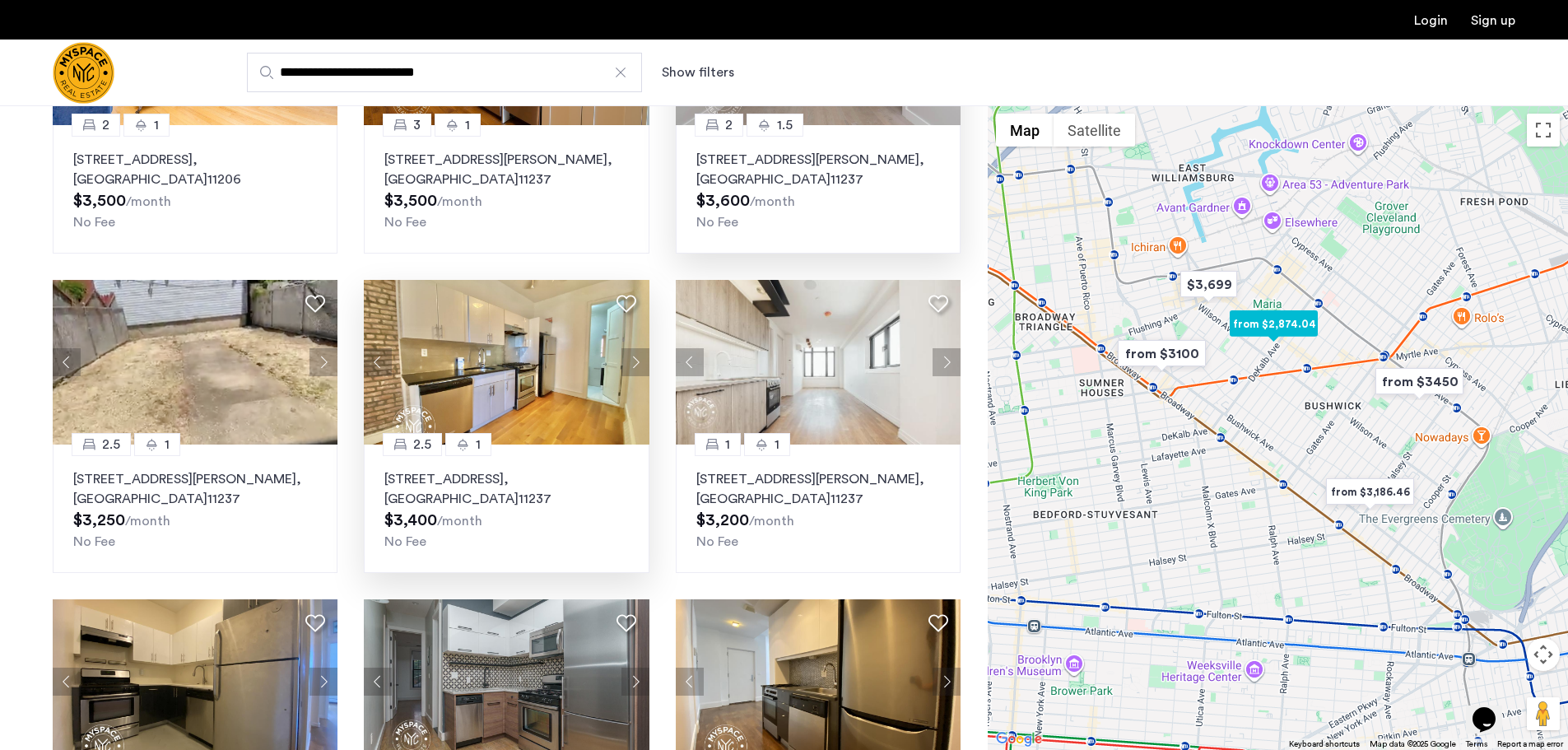
click at [635, 359] on button "Next apartment" at bounding box center [635, 362] width 28 height 28
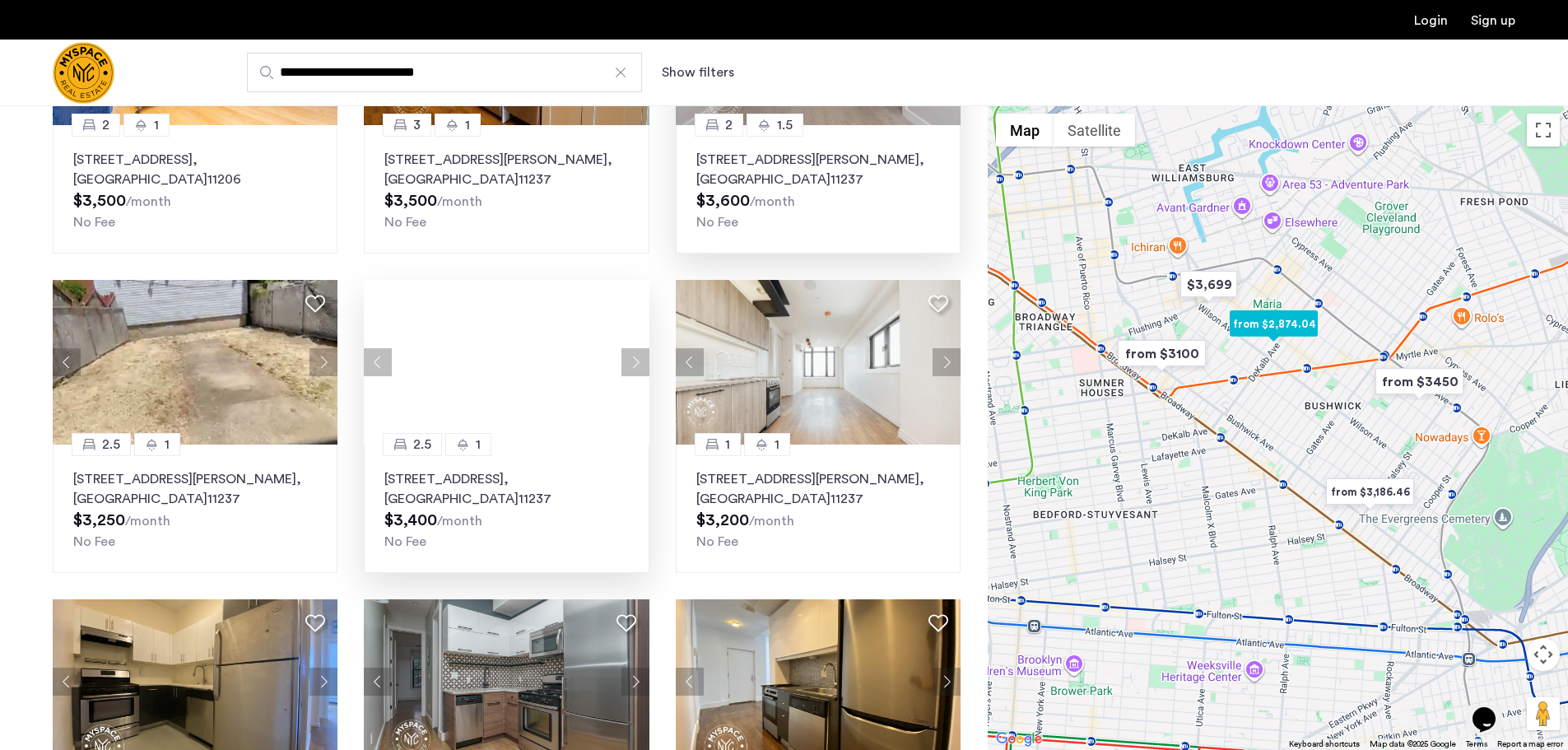
click at [635, 359] on div at bounding box center [506, 361] width 285 height 165
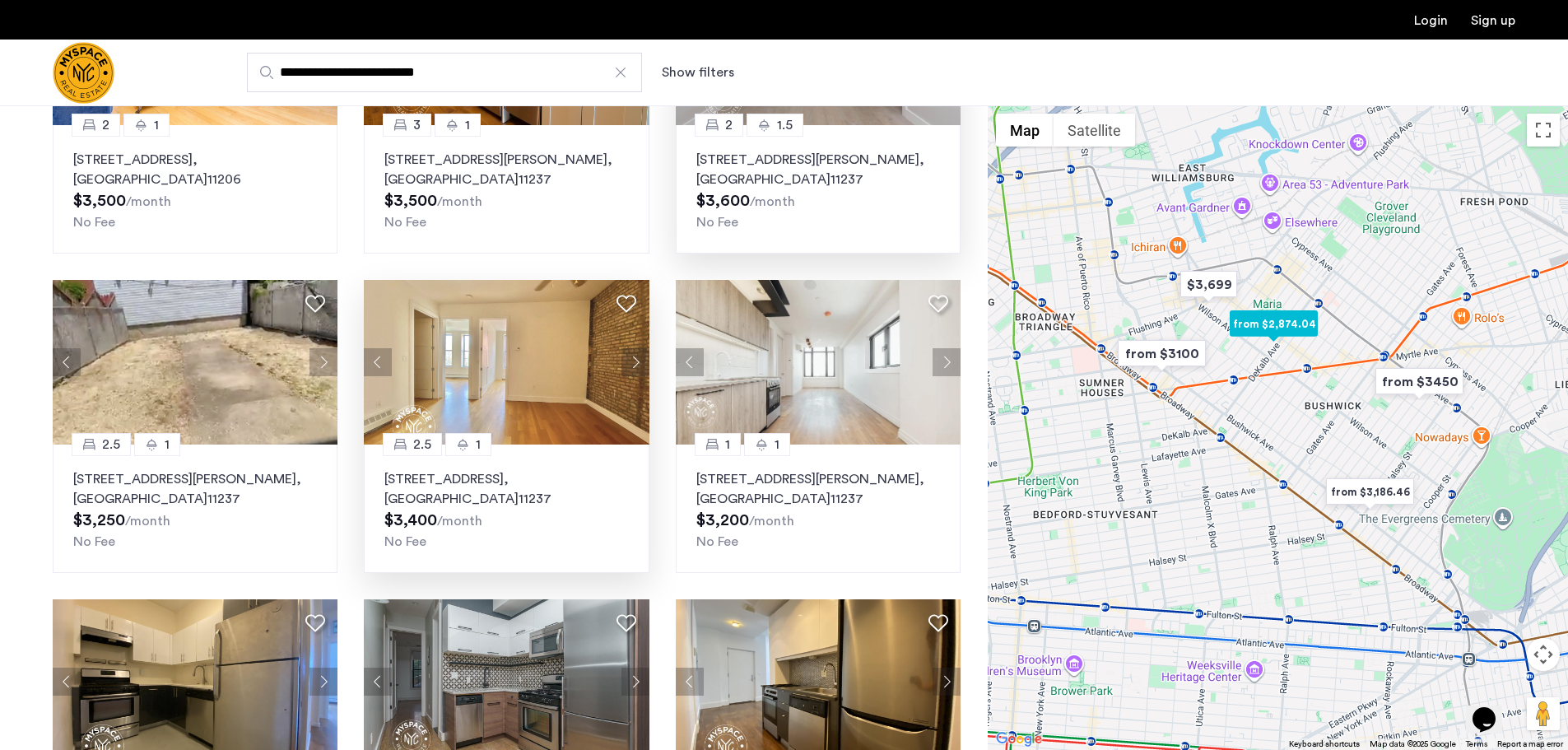
click at [635, 359] on button "Next apartment" at bounding box center [635, 362] width 28 height 28
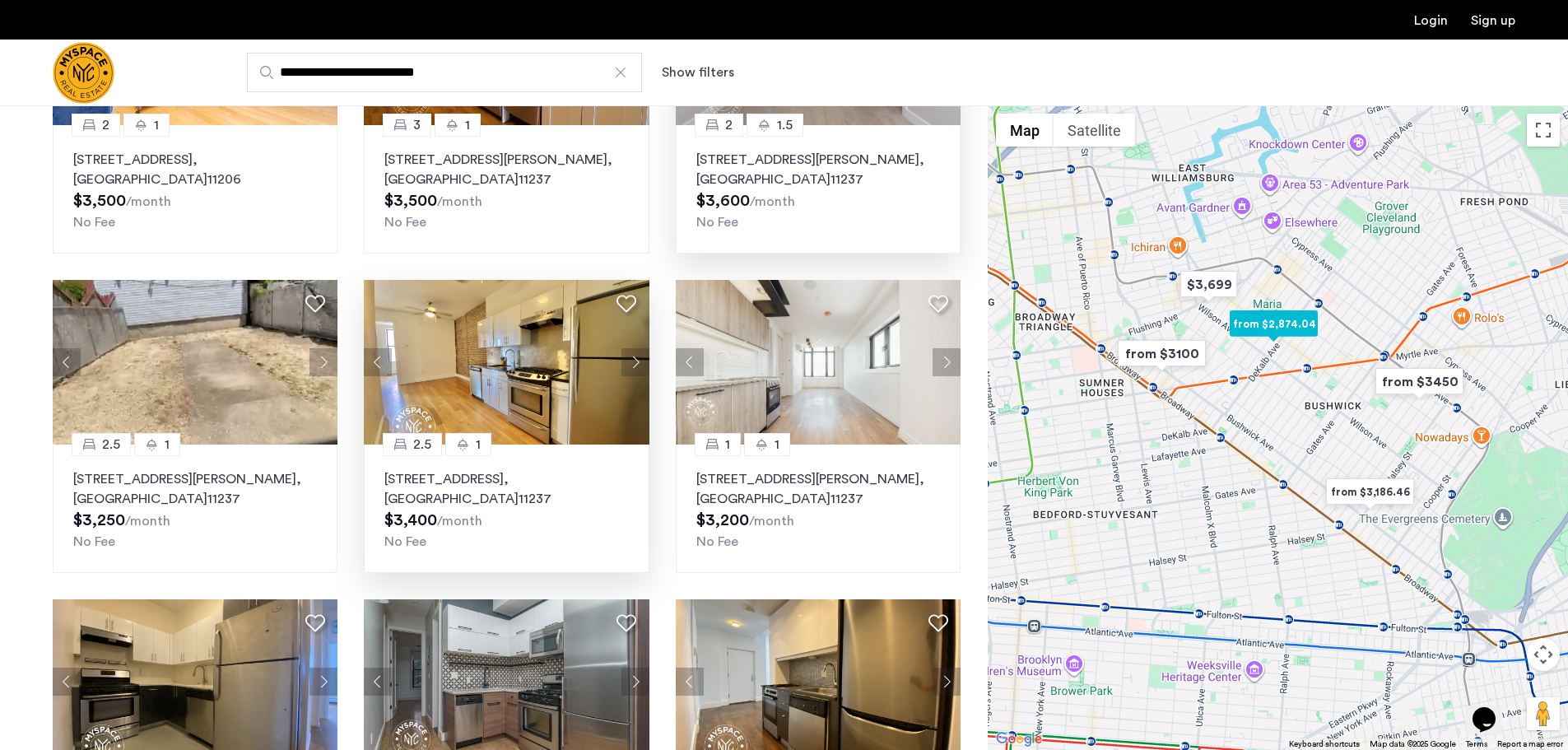
click at [635, 359] on button "Next apartment" at bounding box center [635, 362] width 28 height 28
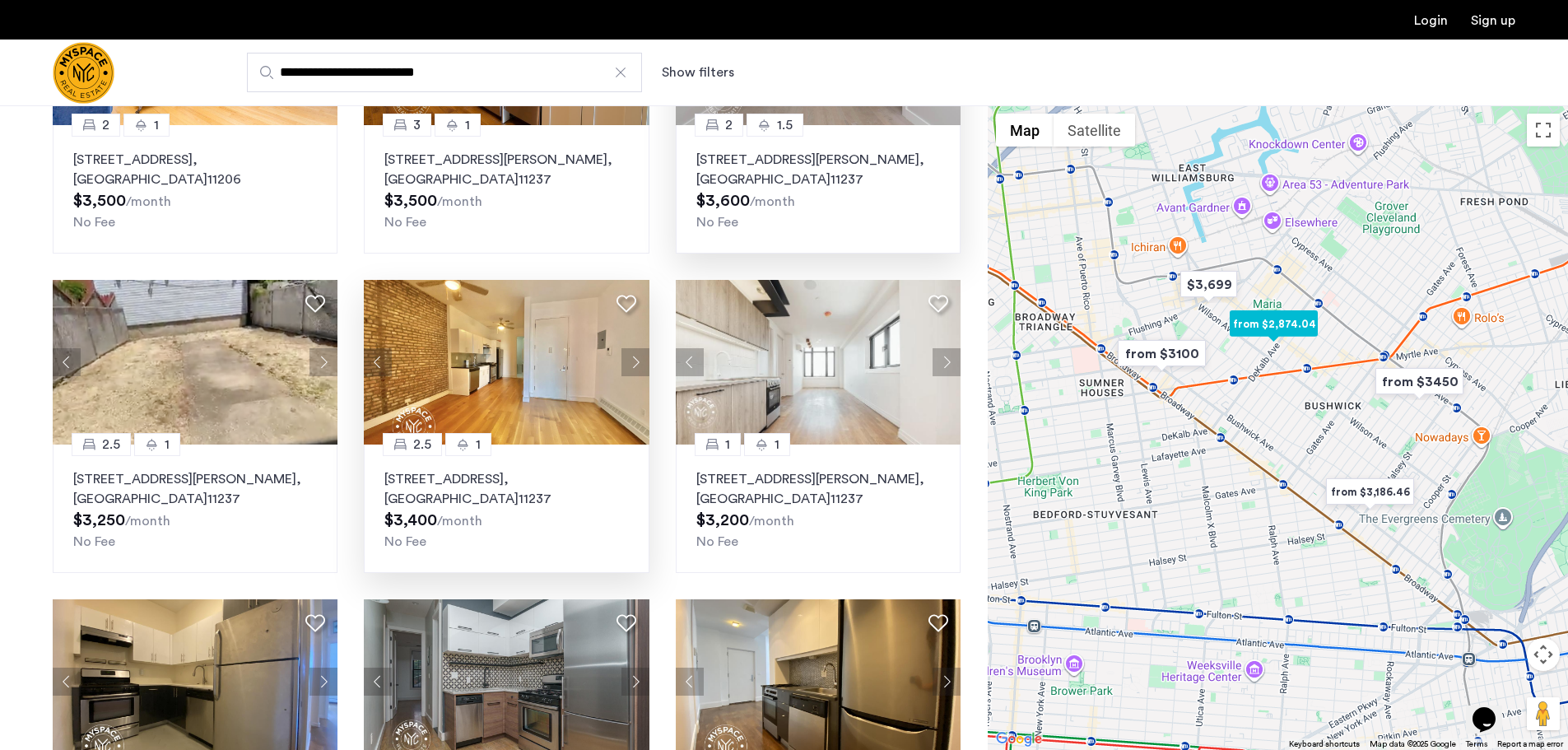
click at [635, 359] on button "Next apartment" at bounding box center [635, 362] width 28 height 28
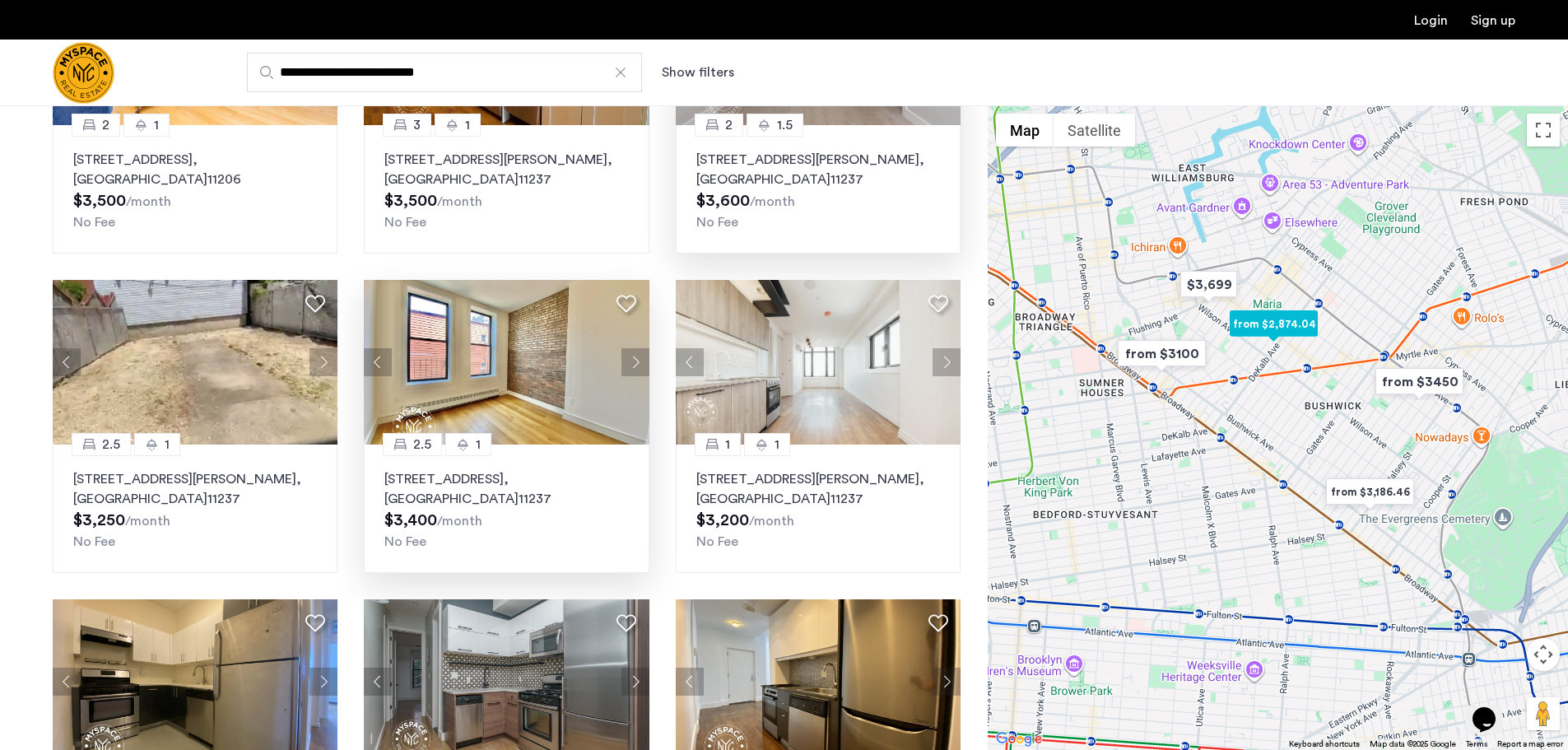
click at [635, 356] on button "Next apartment" at bounding box center [635, 362] width 28 height 28
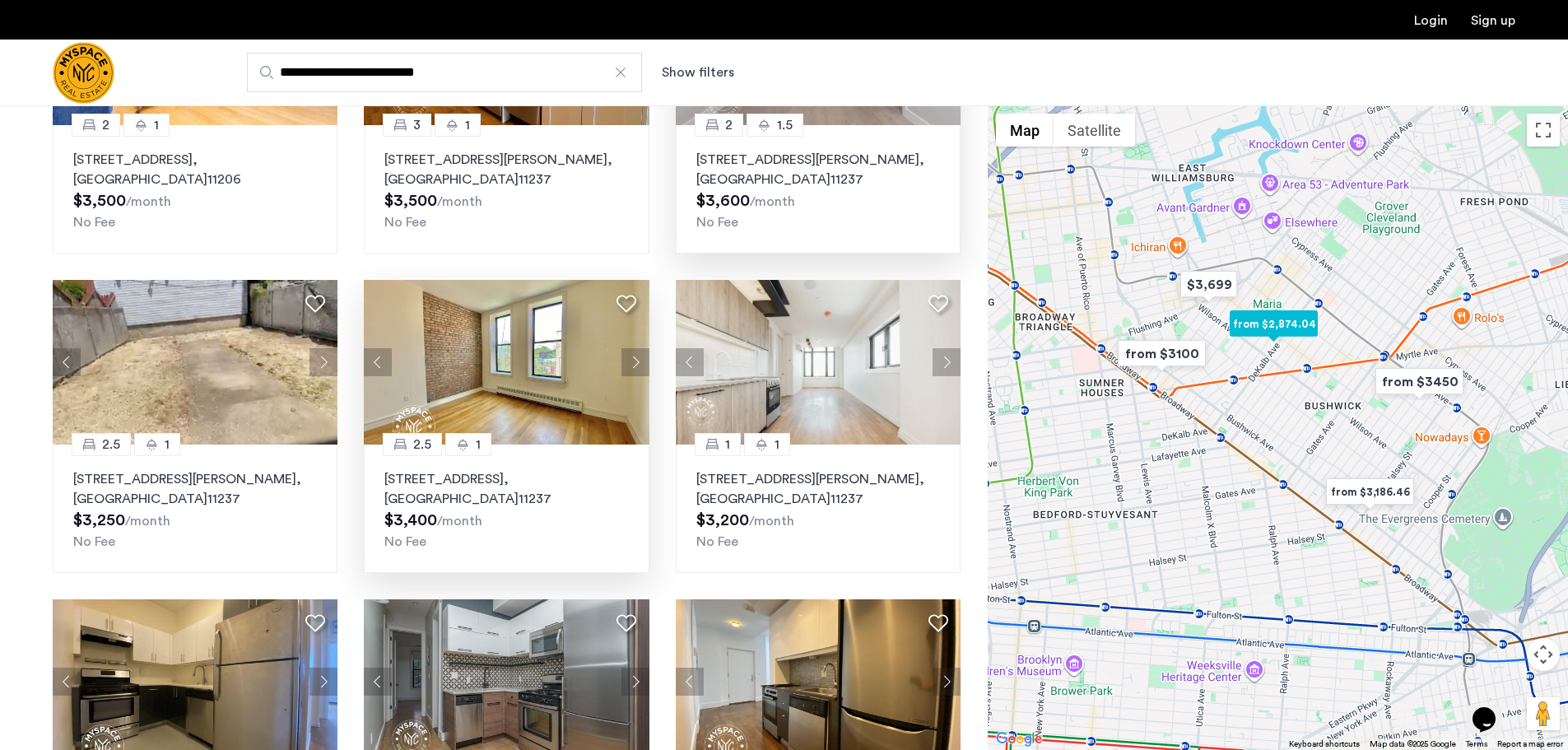
click at [635, 356] on button "Next apartment" at bounding box center [635, 362] width 28 height 28
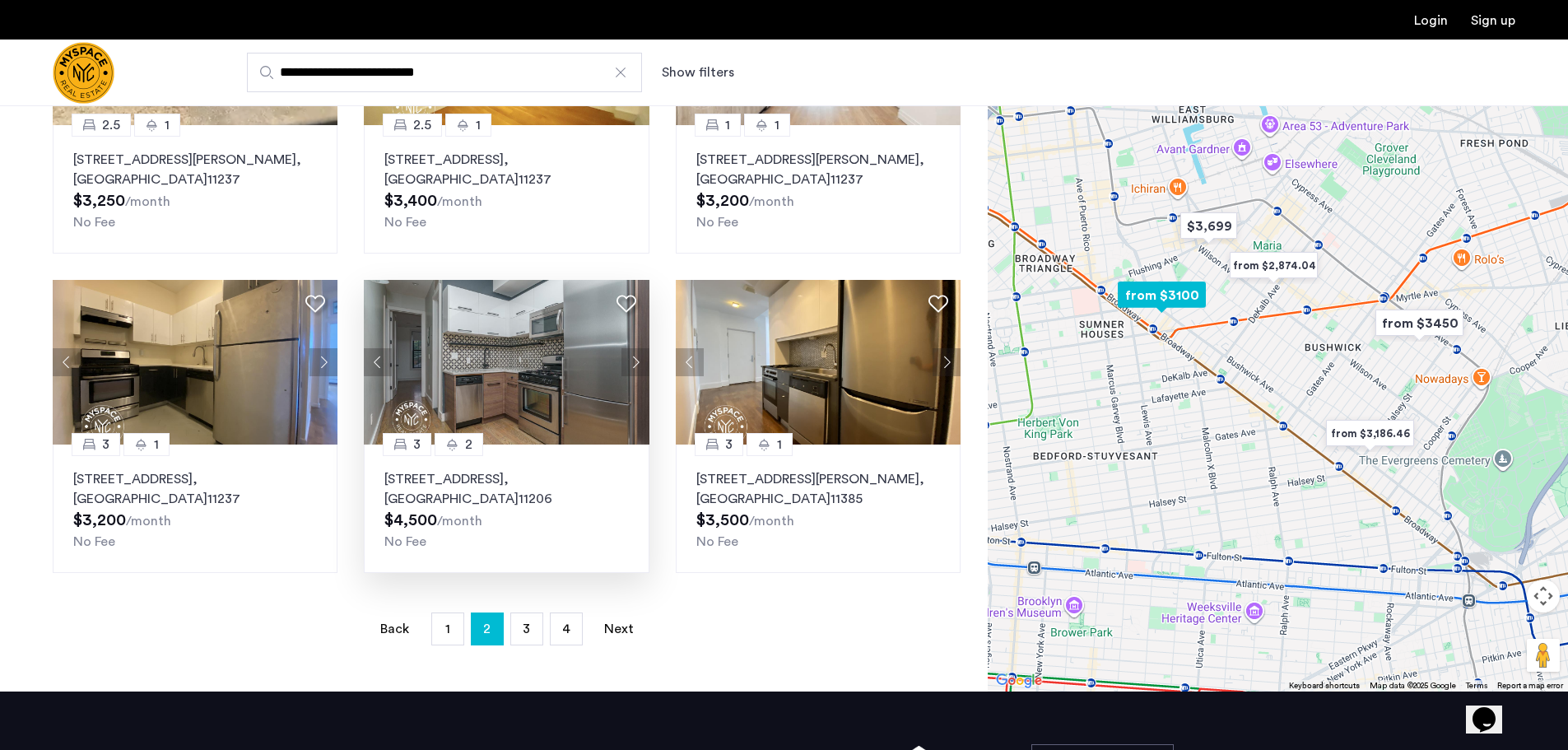
scroll to position [905, 0]
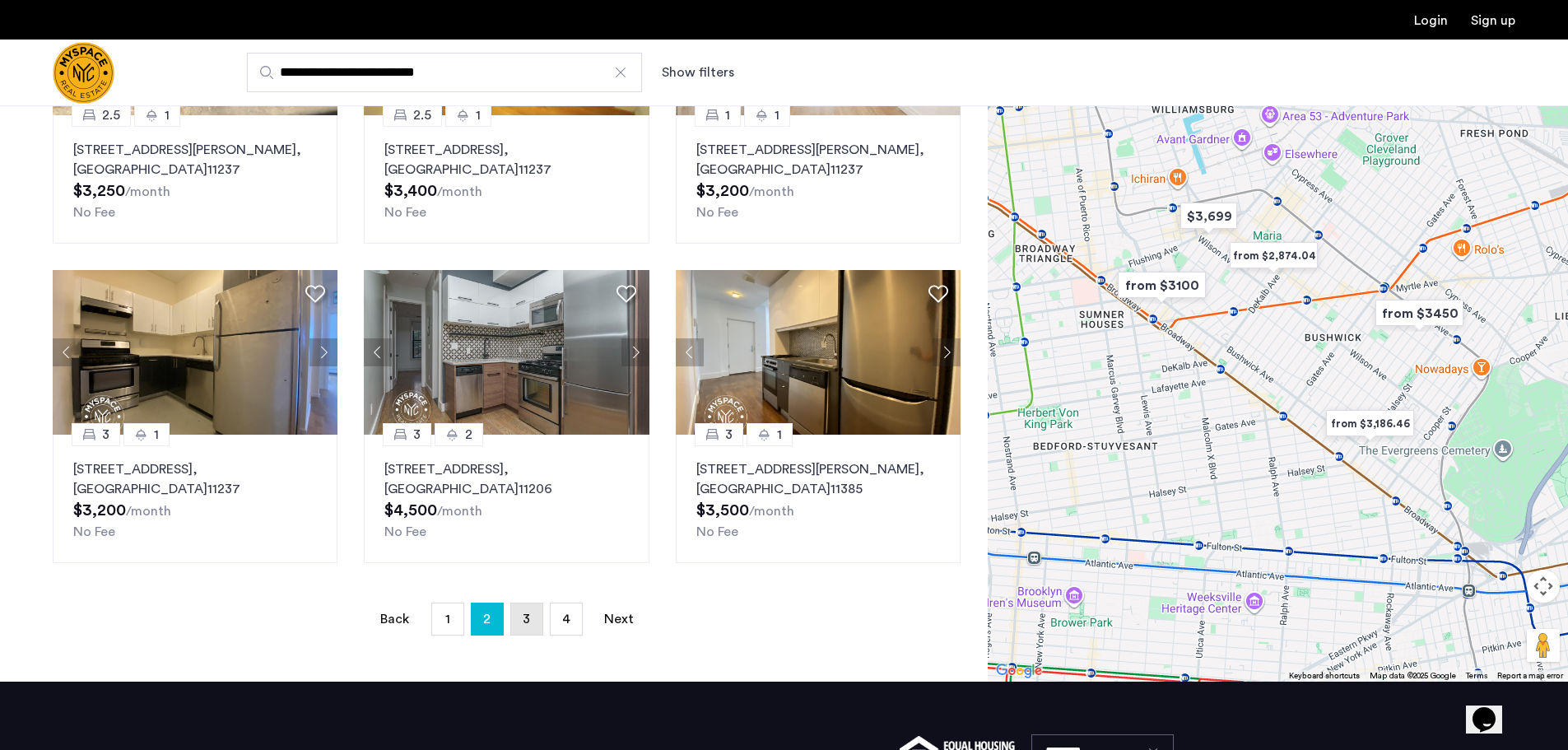
click at [530, 614] on link "page 3" at bounding box center [527, 618] width 31 height 31
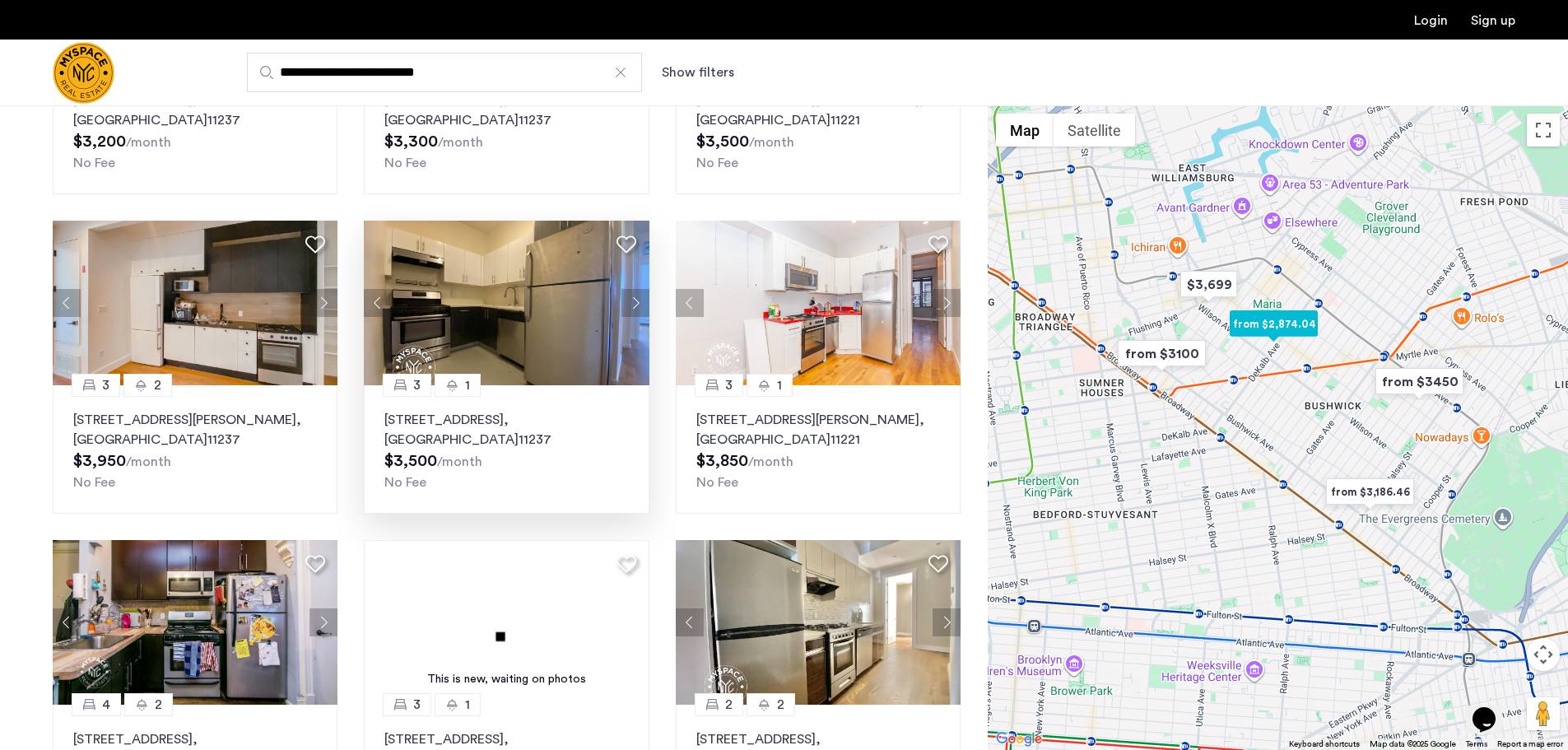
scroll to position [329, 0]
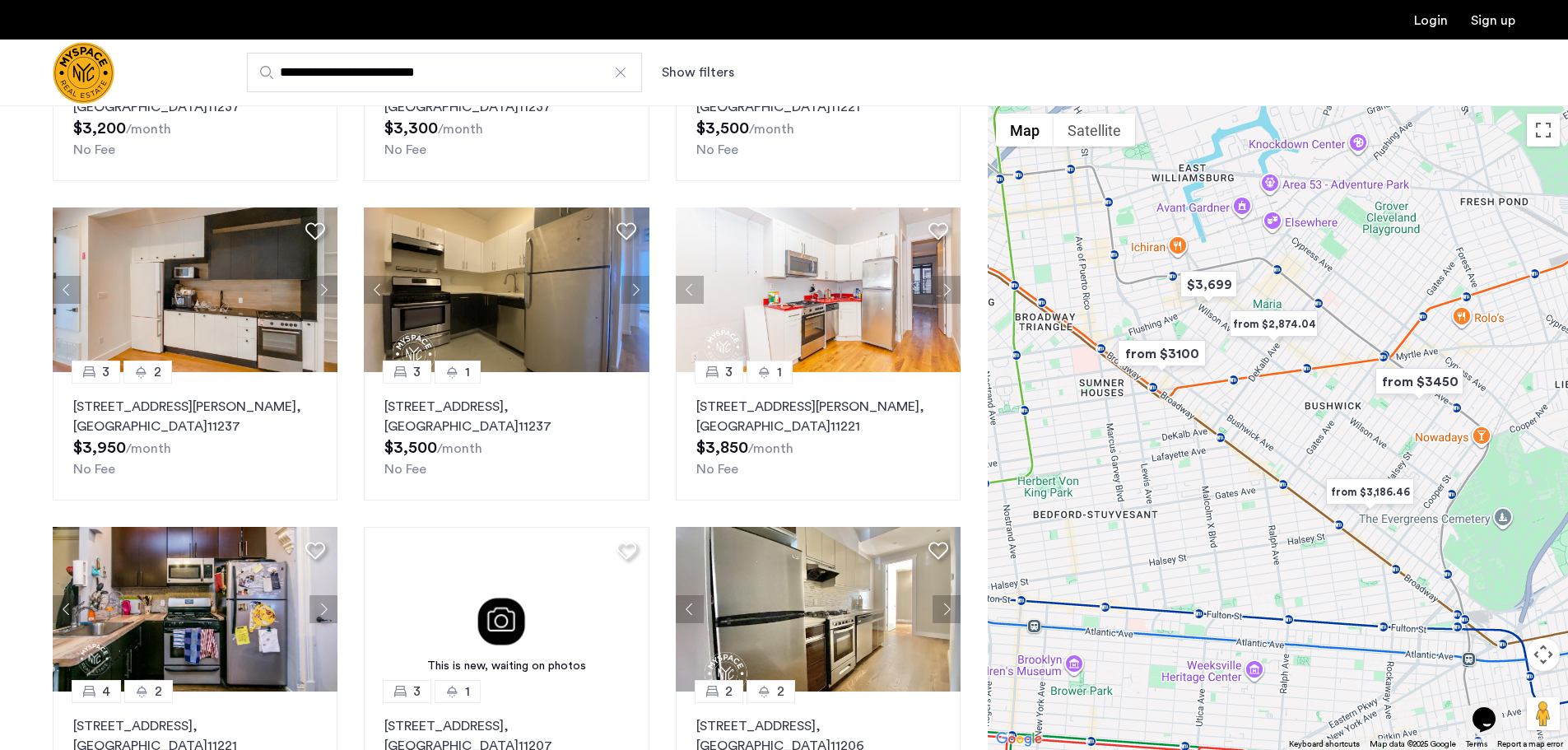
click at [437, 70] on input "**********" at bounding box center [444, 71] width 395 height 39
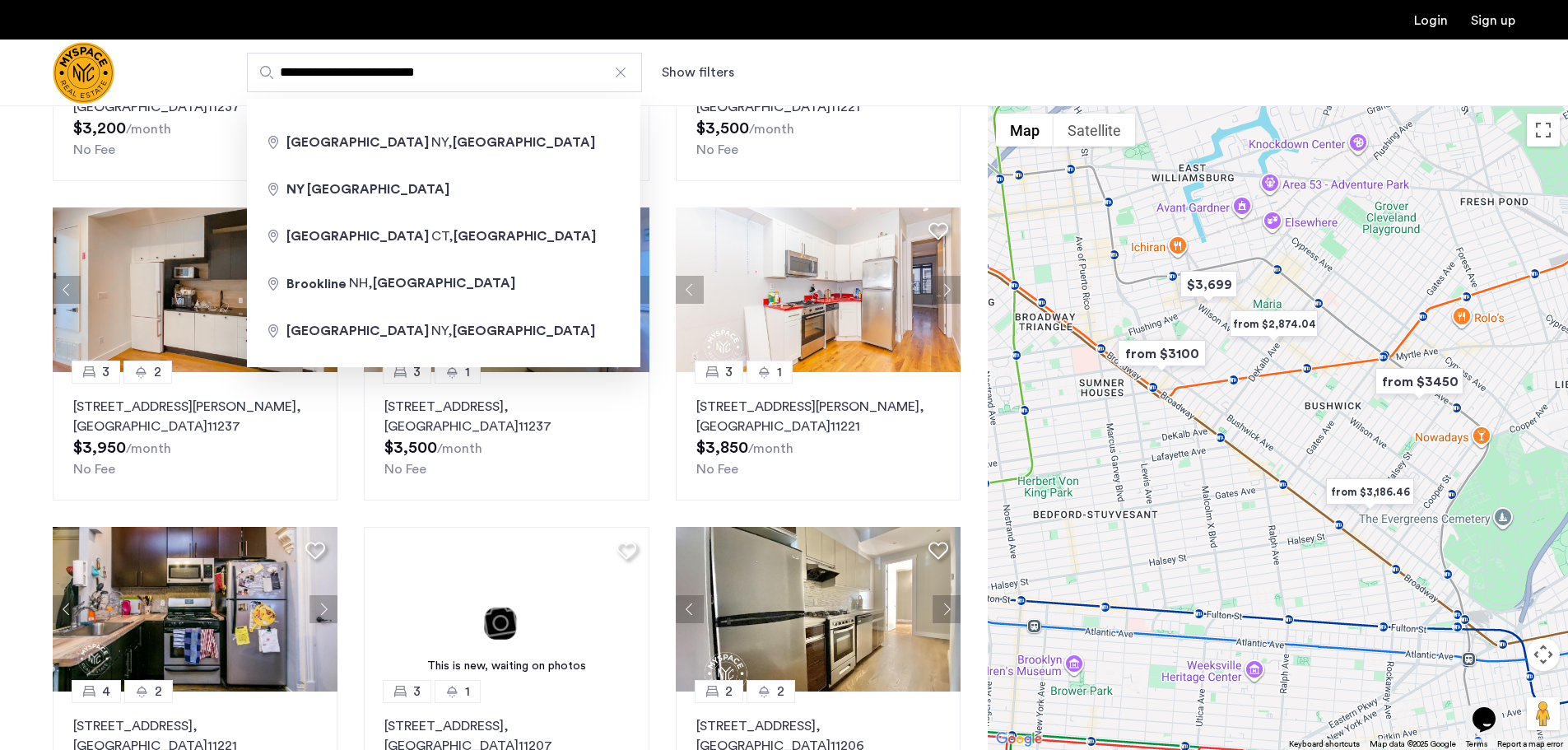
click at [437, 70] on input "**********" at bounding box center [444, 71] width 395 height 39
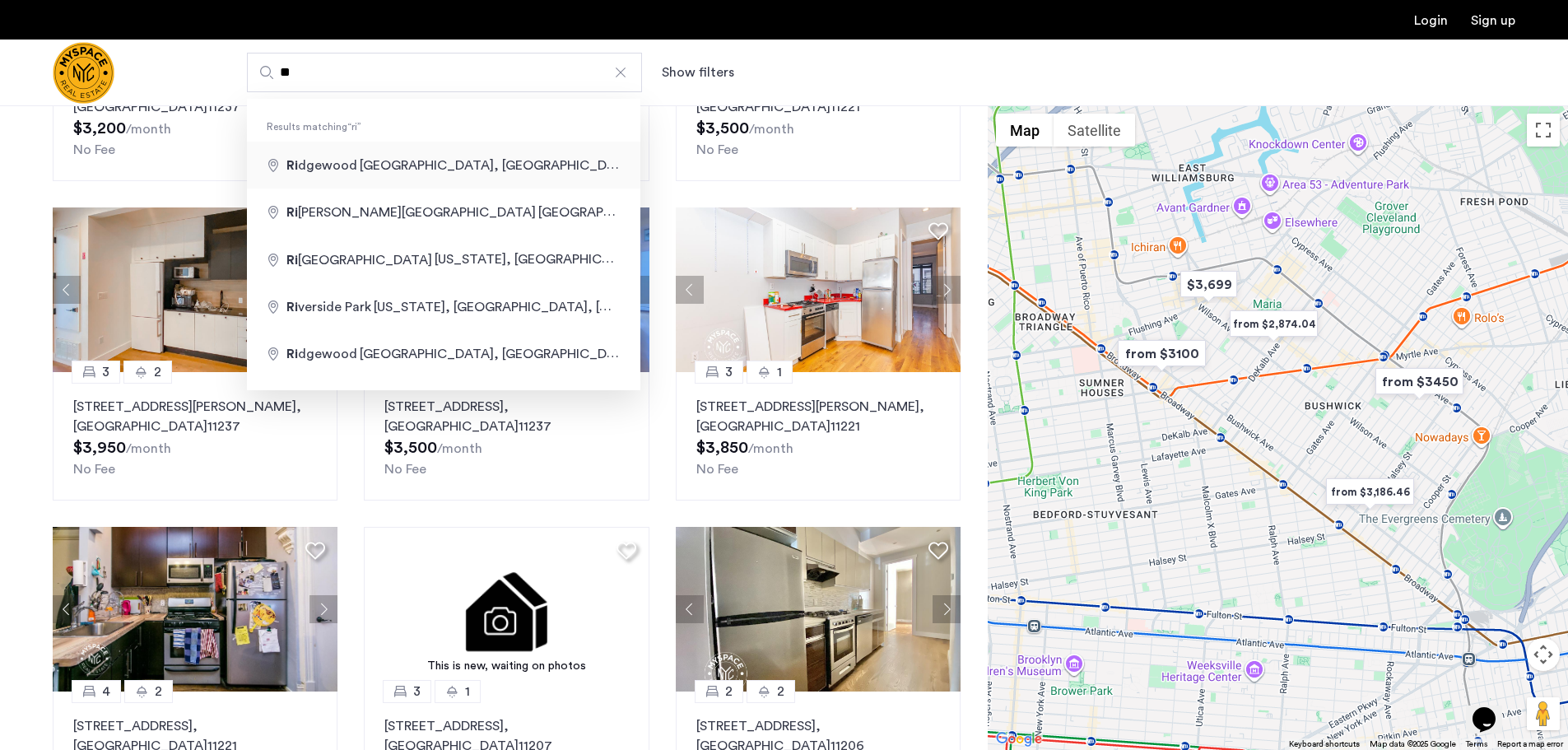
type input "**********"
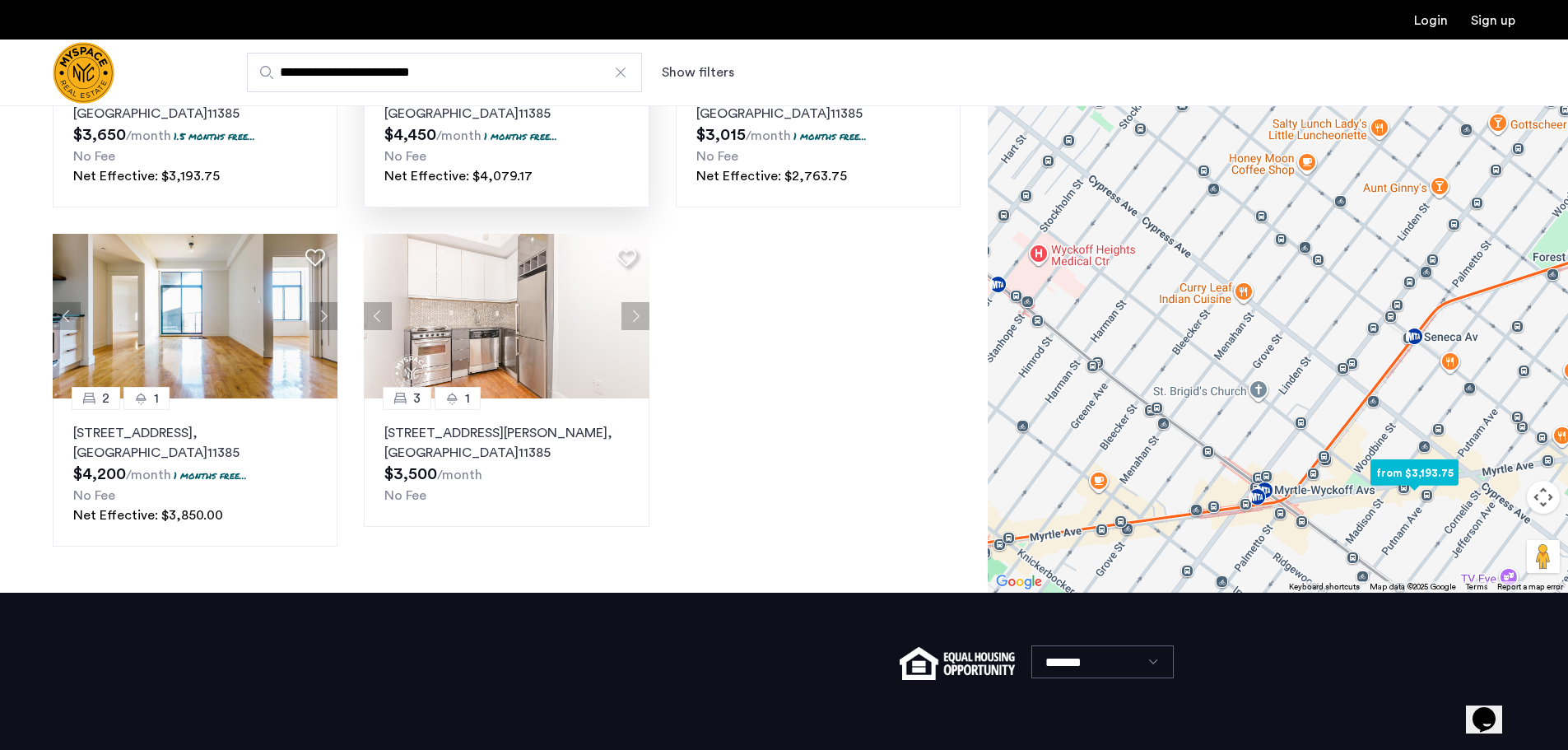
scroll to position [240, 0]
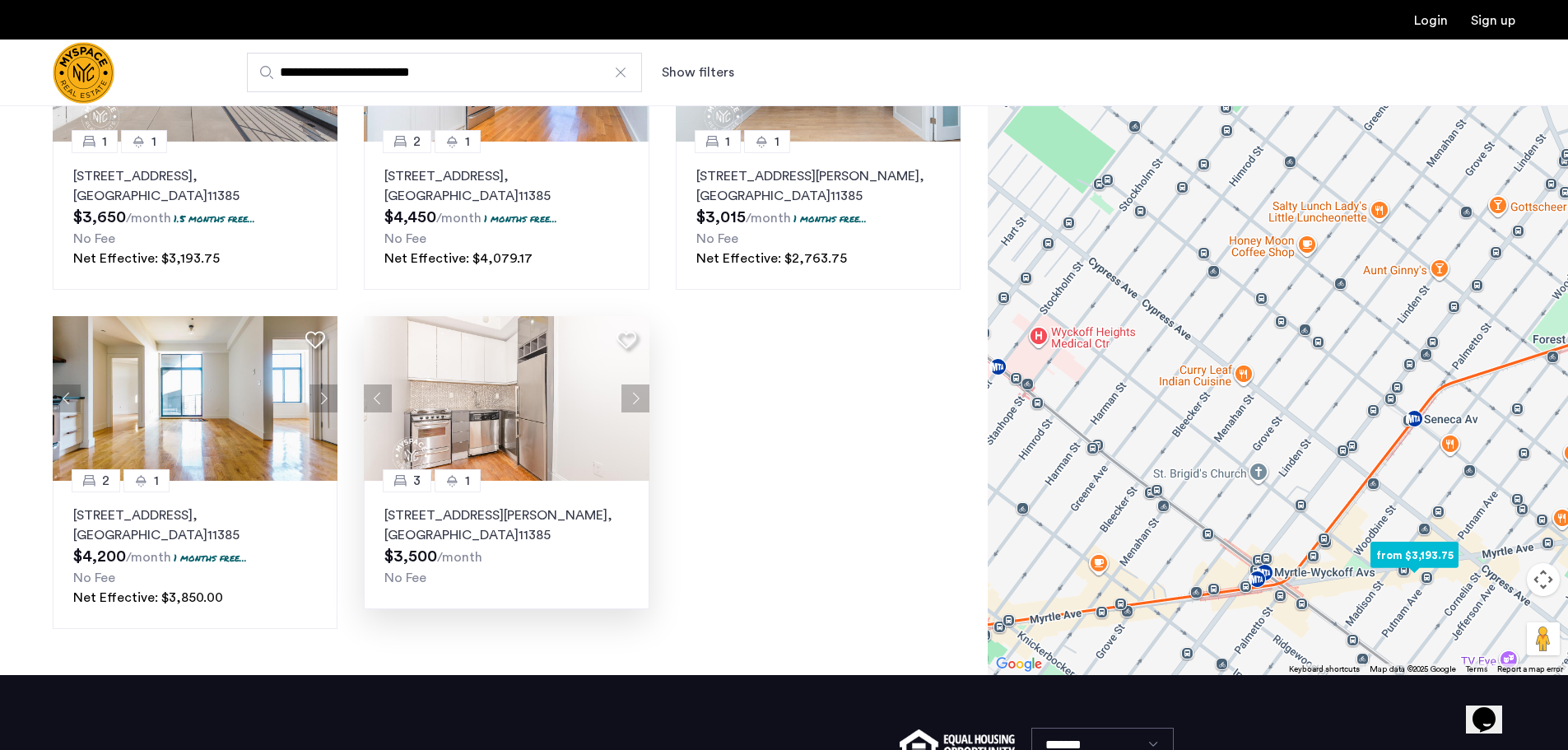
click at [628, 395] on button "Next apartment" at bounding box center [635, 398] width 28 height 28
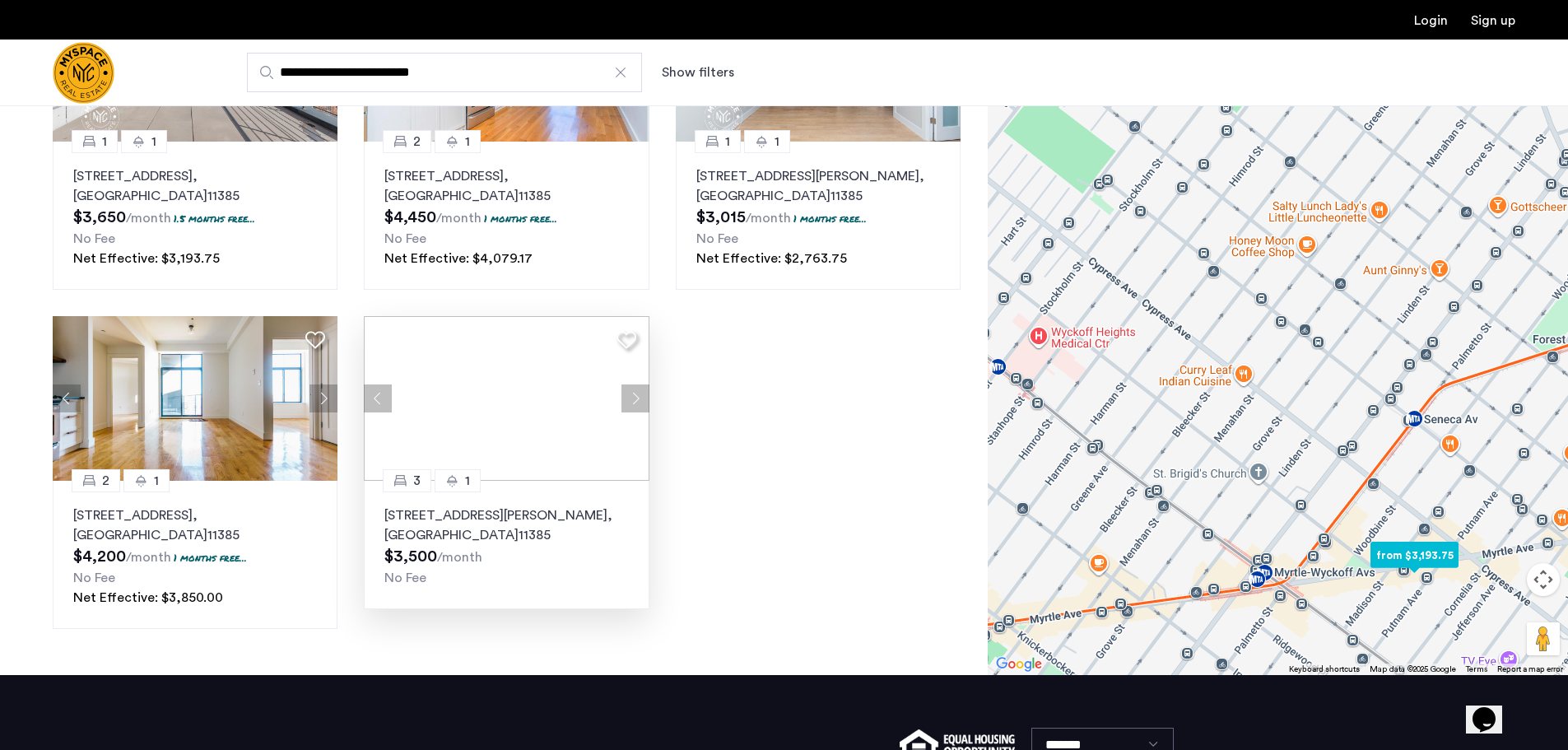
click at [628, 395] on div at bounding box center [506, 398] width 285 height 165
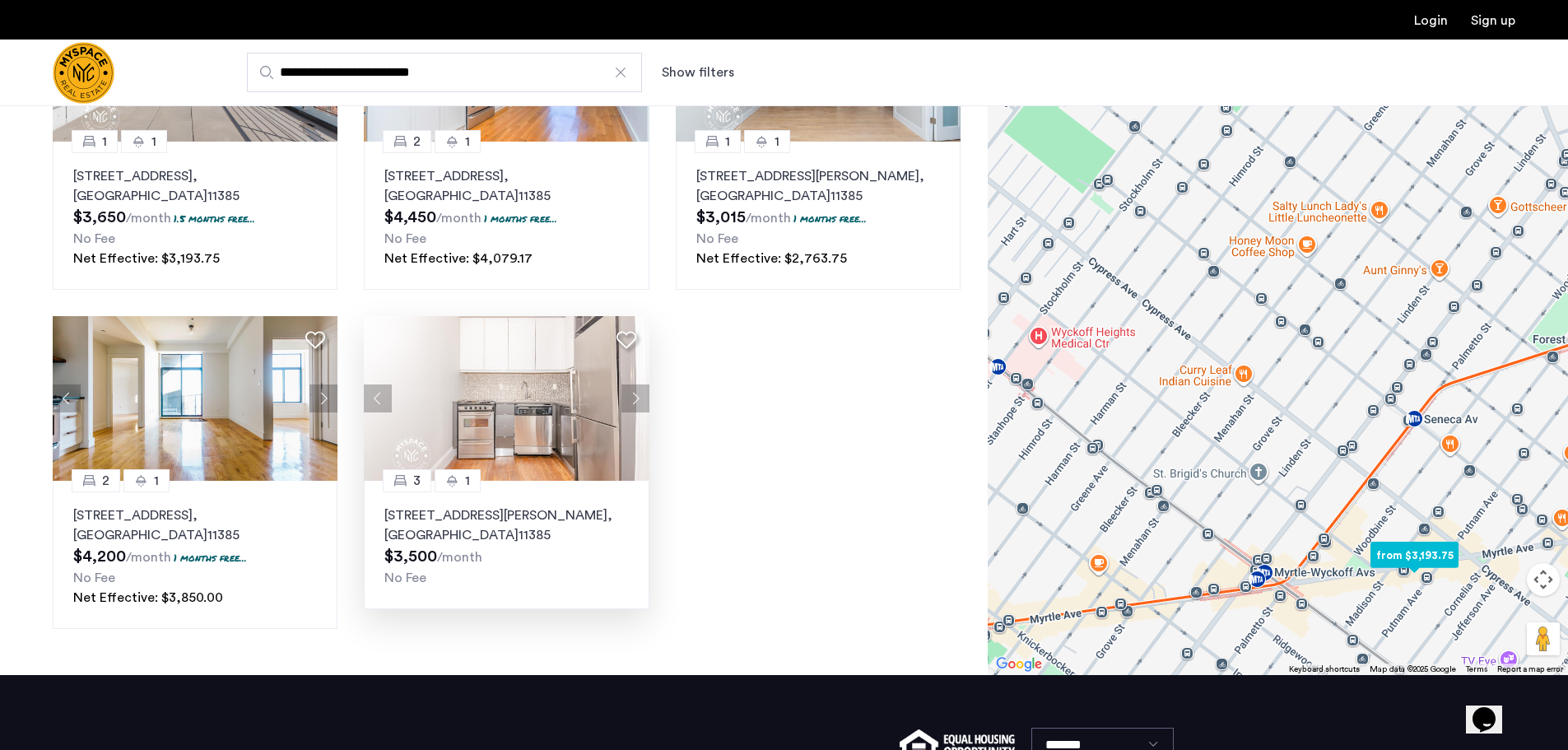
click at [628, 395] on button "Next apartment" at bounding box center [635, 398] width 28 height 28
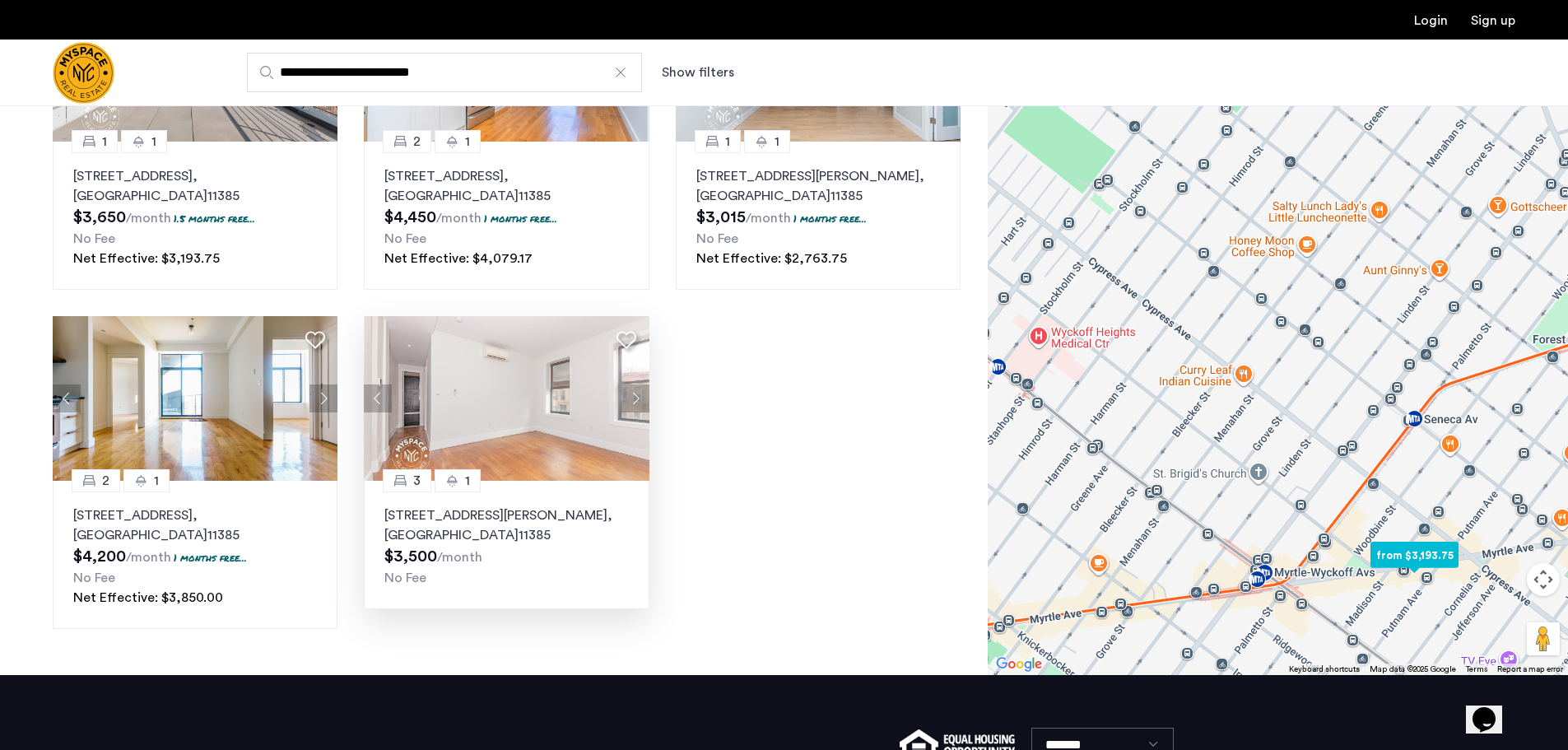
click at [628, 395] on button "Next apartment" at bounding box center [635, 398] width 28 height 28
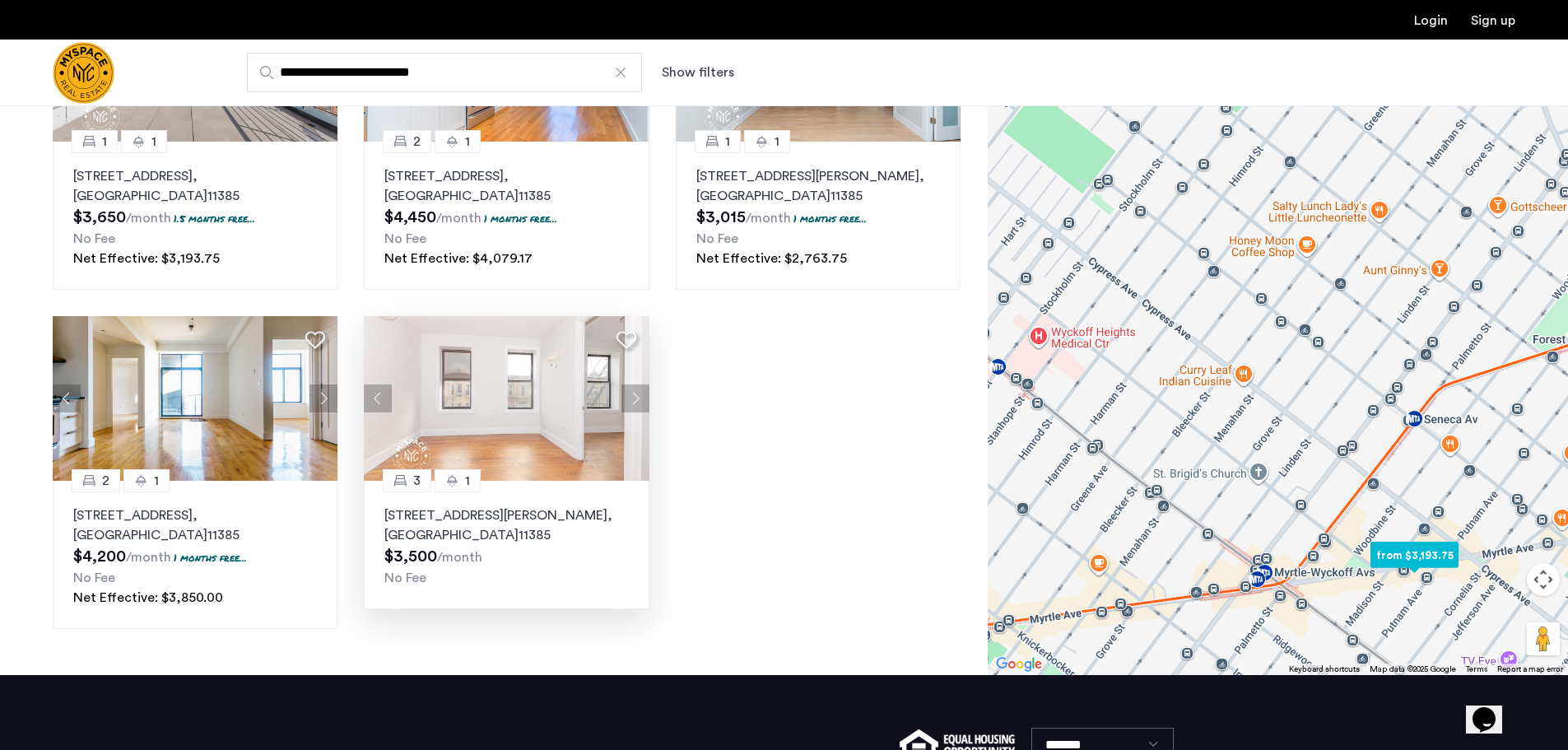
click at [628, 395] on button "Next apartment" at bounding box center [635, 398] width 28 height 28
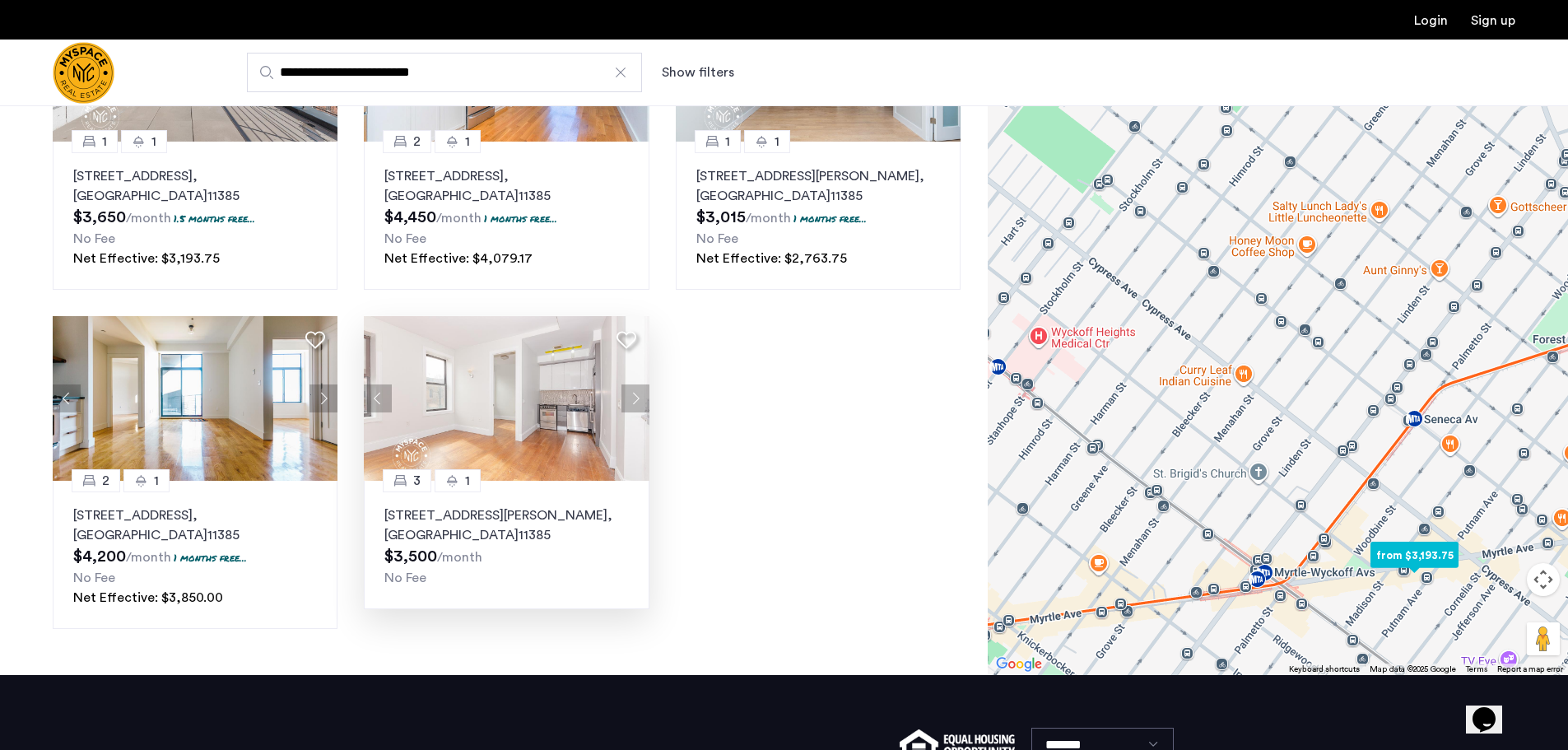
click at [628, 395] on button "Next apartment" at bounding box center [635, 398] width 28 height 28
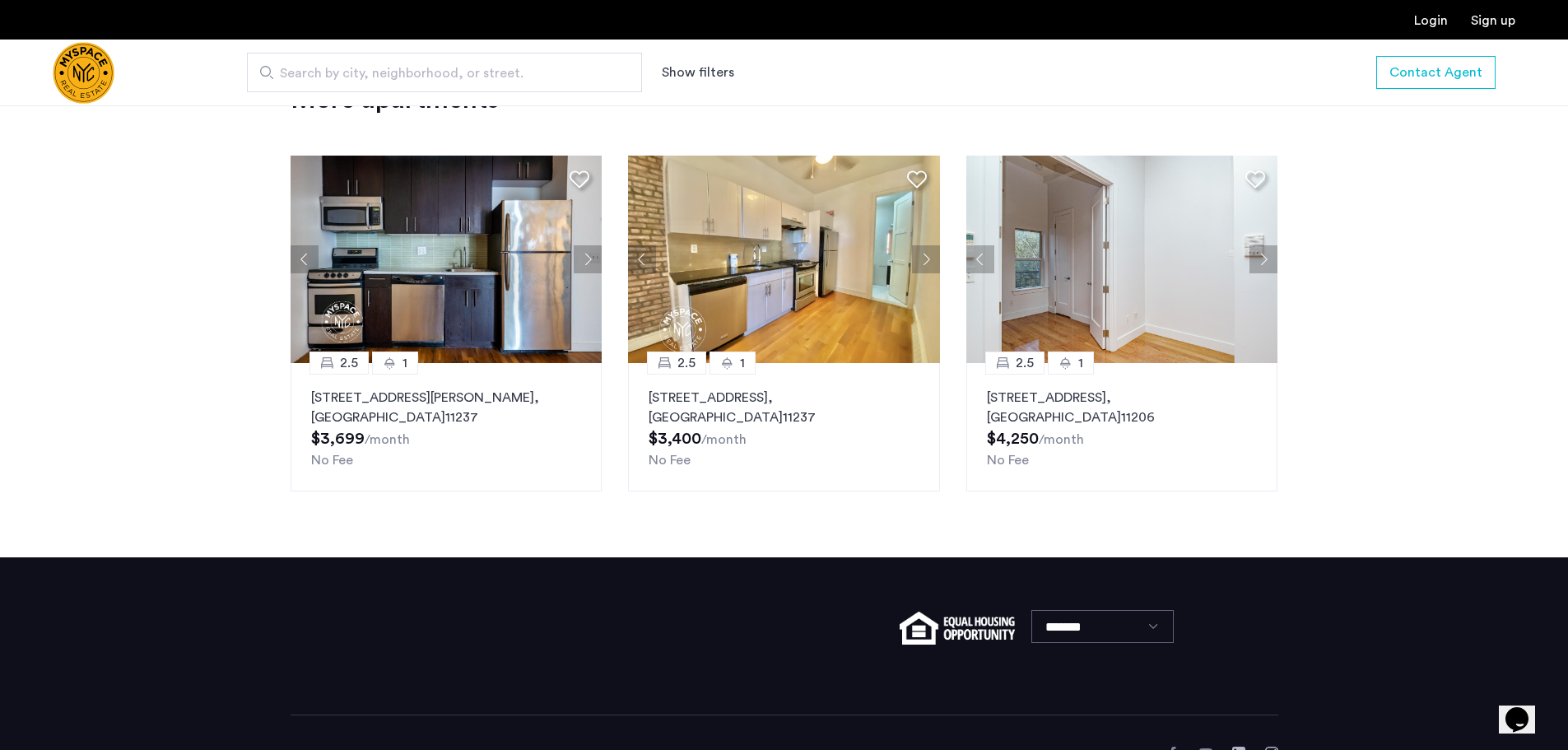
scroll to position [1970, 0]
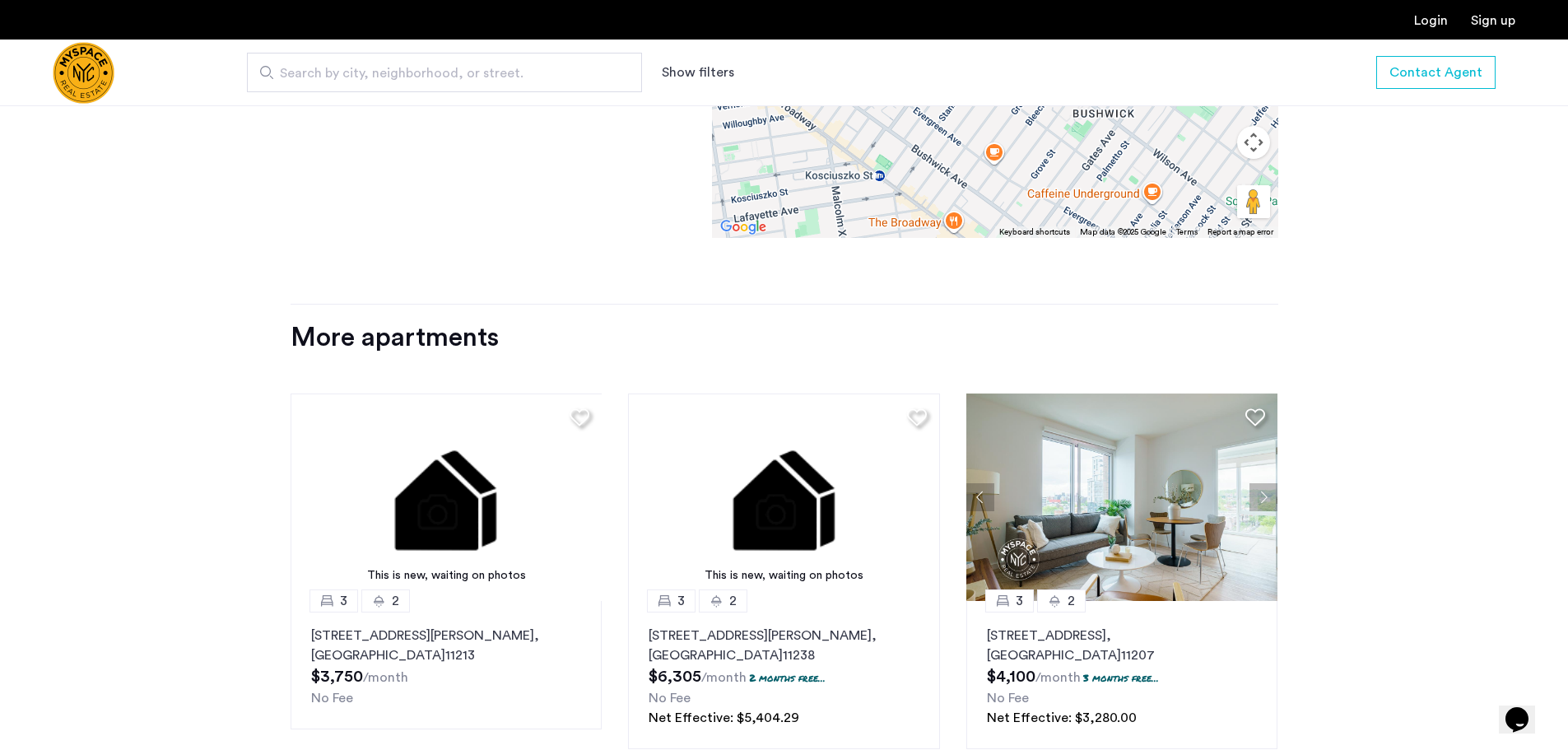
scroll to position [1564, 0]
